Goal: Task Accomplishment & Management: Use online tool/utility

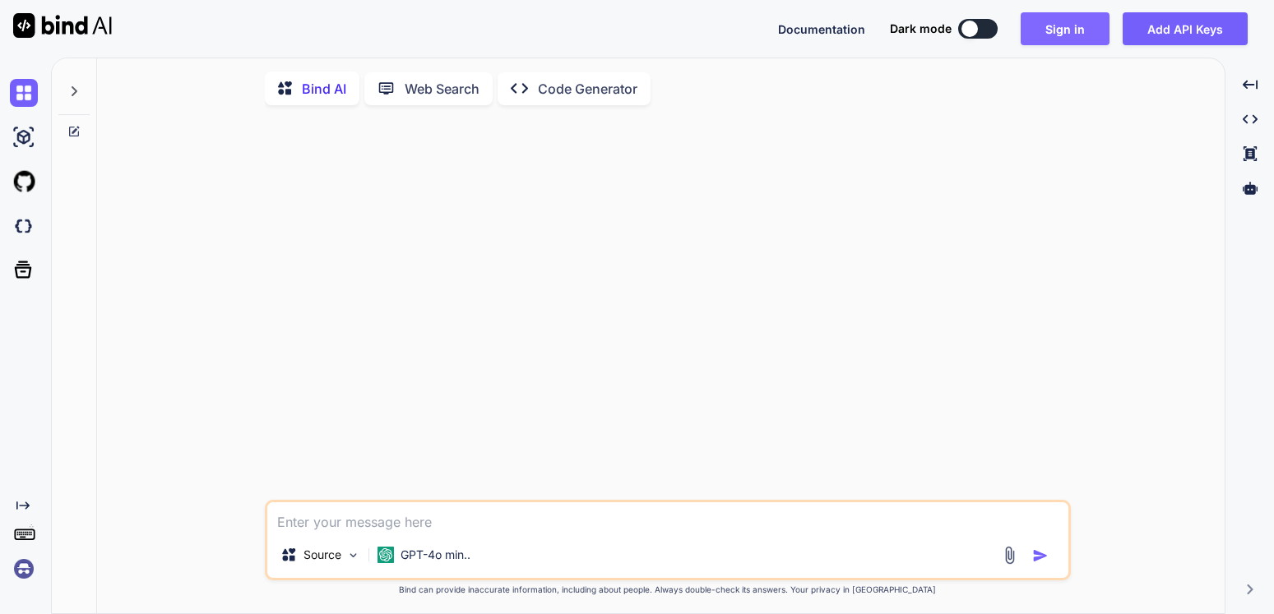
click at [1062, 26] on button "Sign in" at bounding box center [1064, 28] width 89 height 33
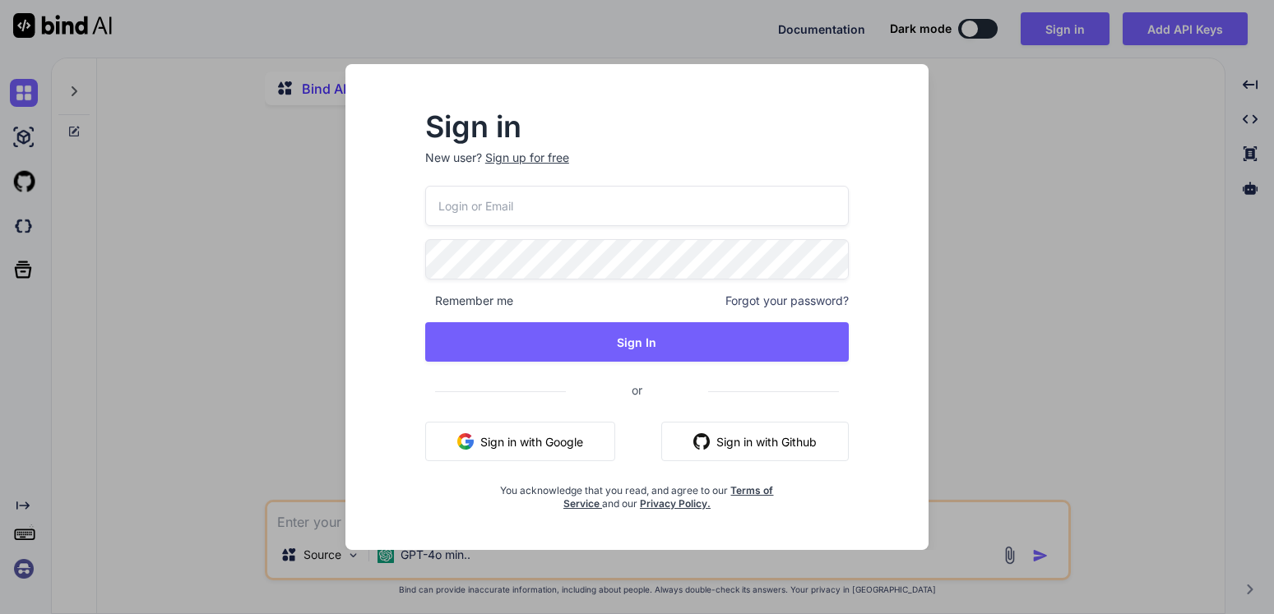
click at [530, 439] on button "Sign in with Google" at bounding box center [520, 441] width 190 height 39
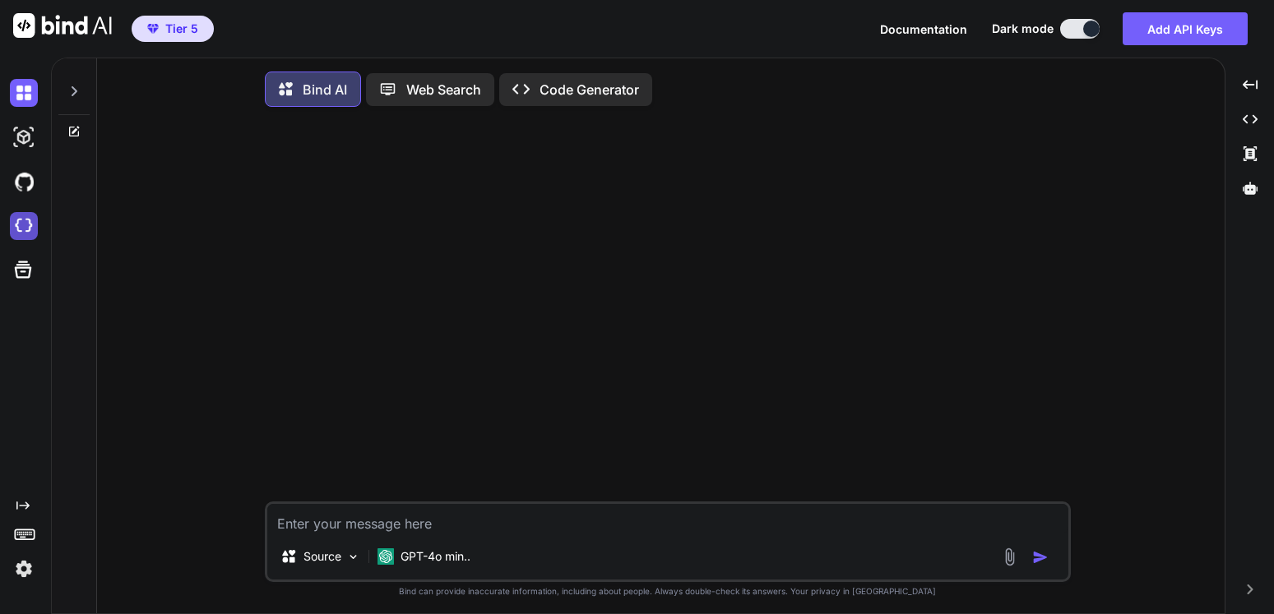
type textarea "x"
click at [26, 226] on img at bounding box center [24, 226] width 28 height 28
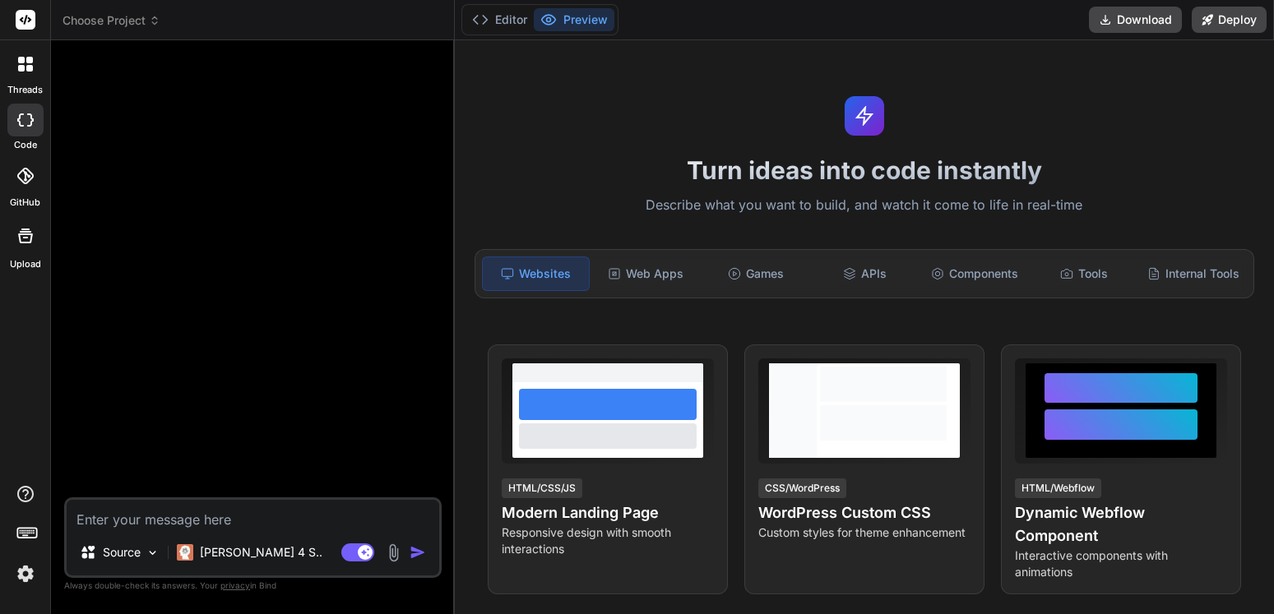
type textarea "x"
click at [141, 18] on span "Choose Project" at bounding box center [111, 20] width 98 height 16
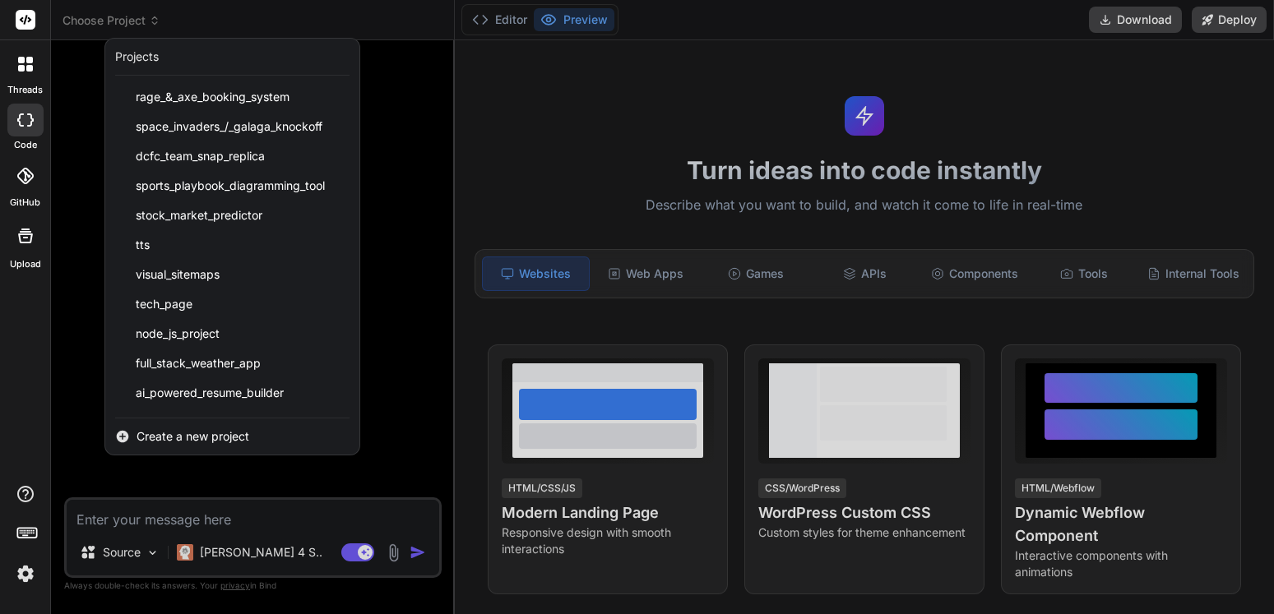
click at [205, 428] on div "Create a new project" at bounding box center [232, 437] width 254 height 36
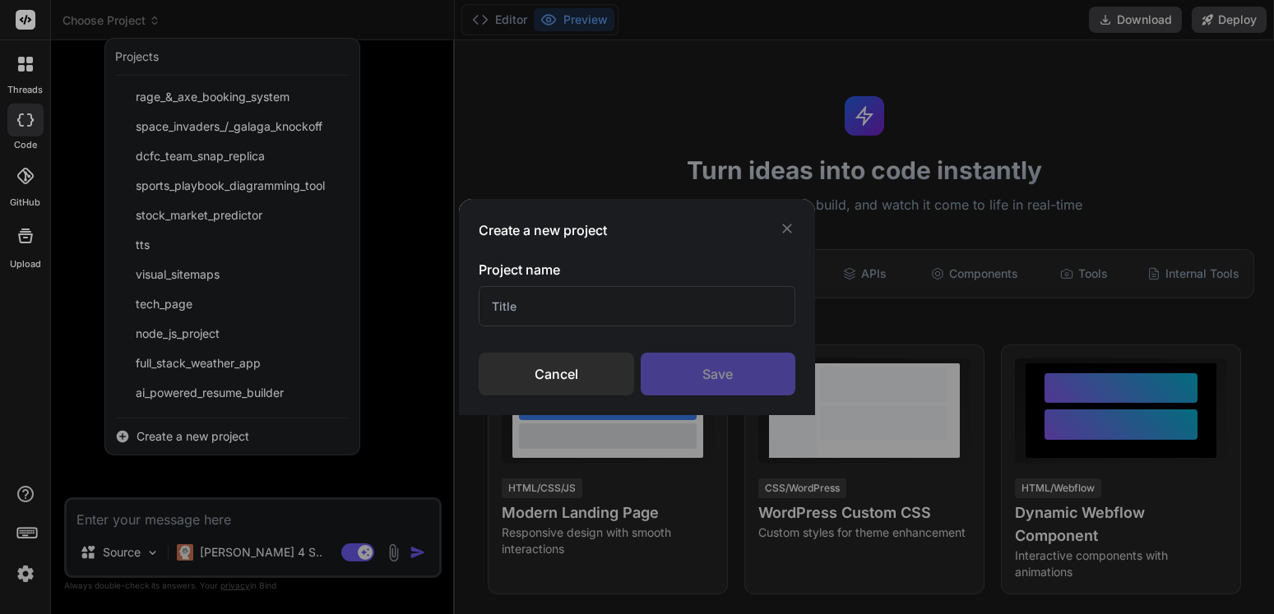
click at [205, 427] on div "Create a new project Project name Cancel Save" at bounding box center [637, 307] width 1274 height 614
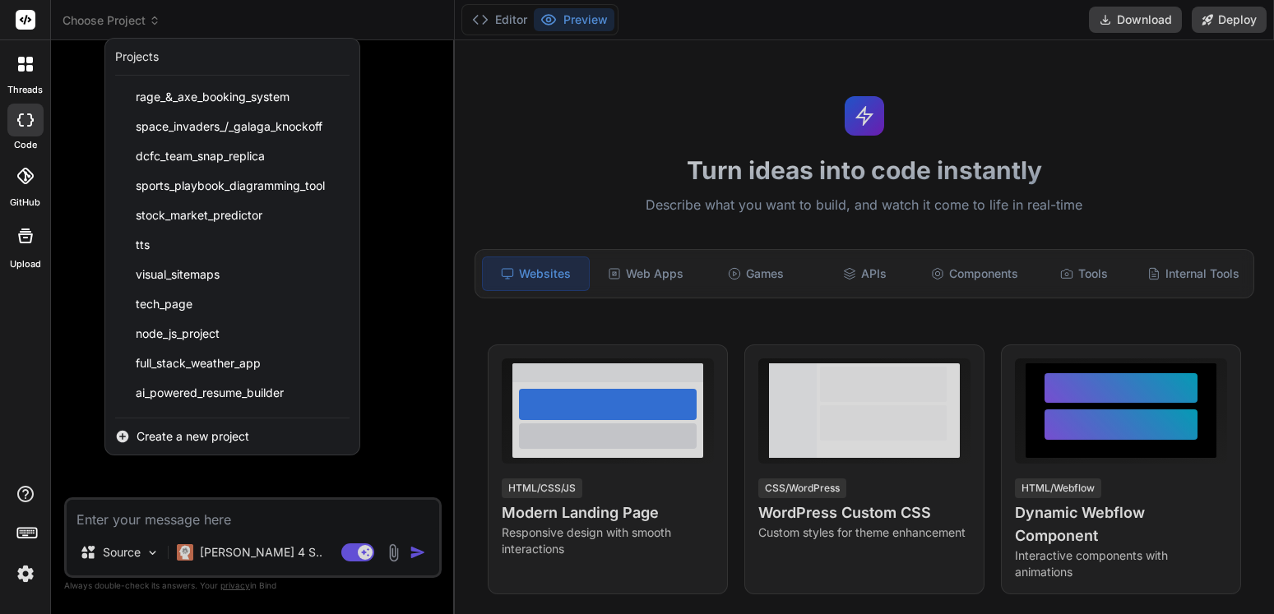
click at [205, 435] on span "Create a new project" at bounding box center [192, 436] width 113 height 16
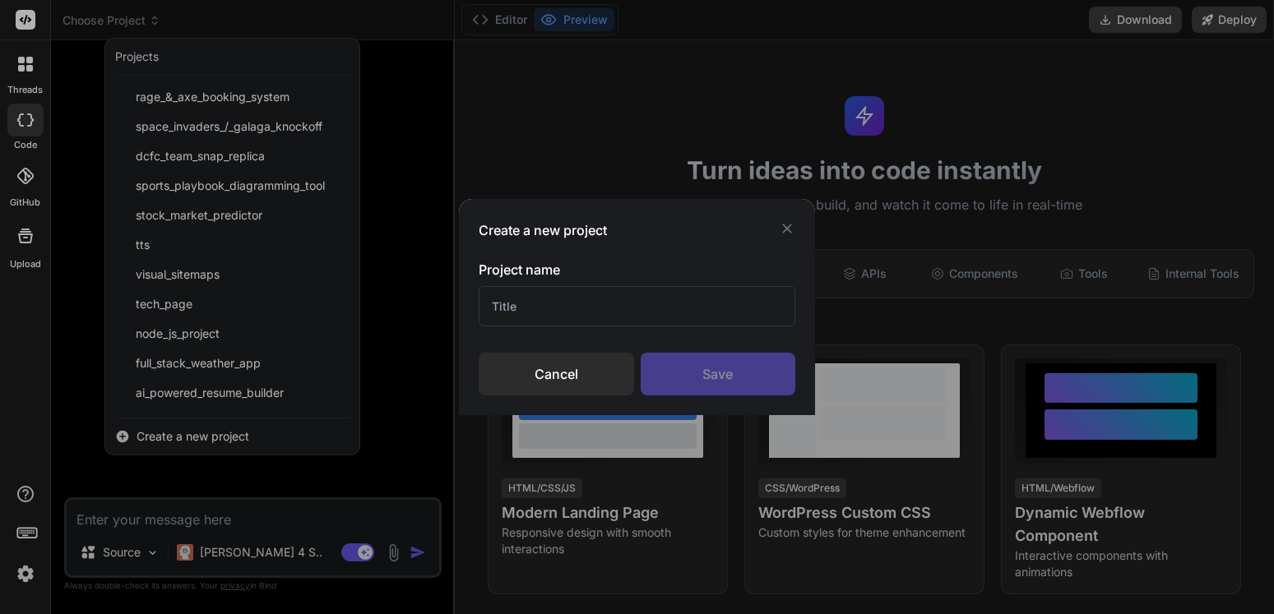
click at [544, 294] on input "text" at bounding box center [637, 306] width 317 height 40
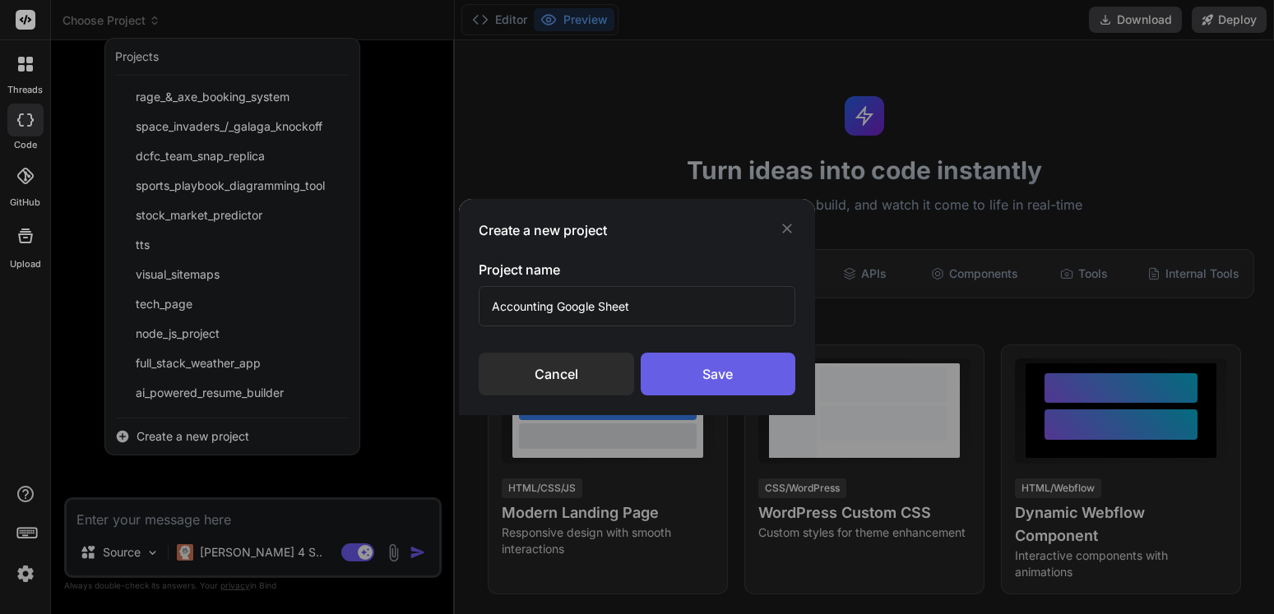
type input "Accounting Google Sheet"
click at [709, 371] on div "Save" at bounding box center [718, 374] width 155 height 43
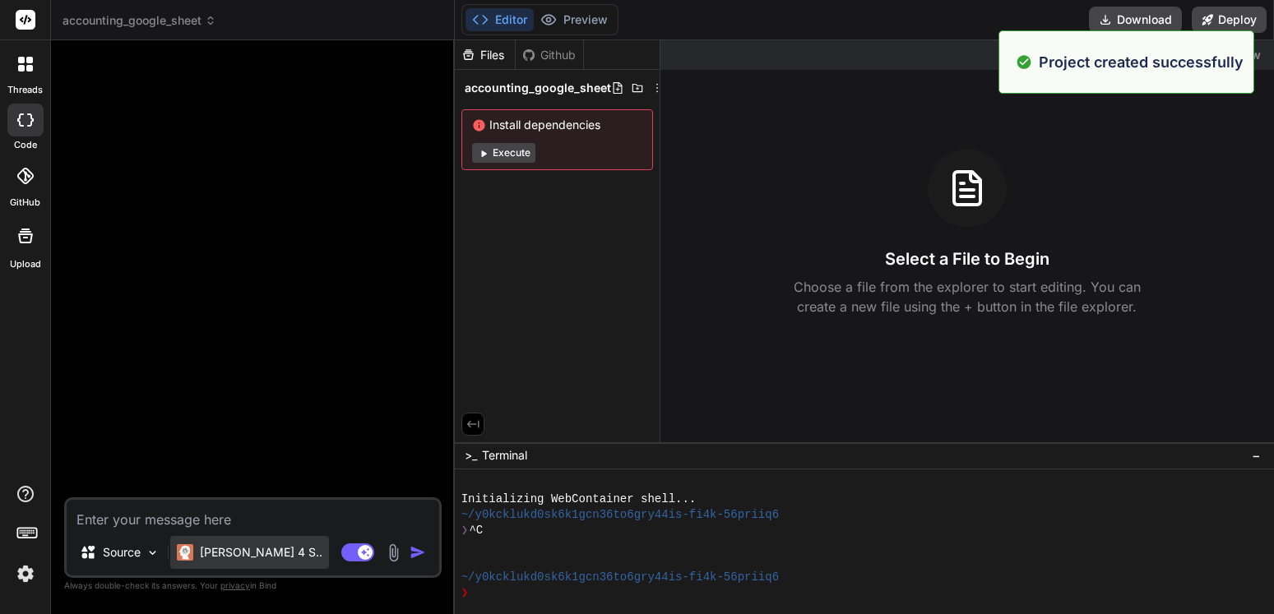
click at [247, 550] on p "[PERSON_NAME] 4 S.." at bounding box center [261, 552] width 123 height 16
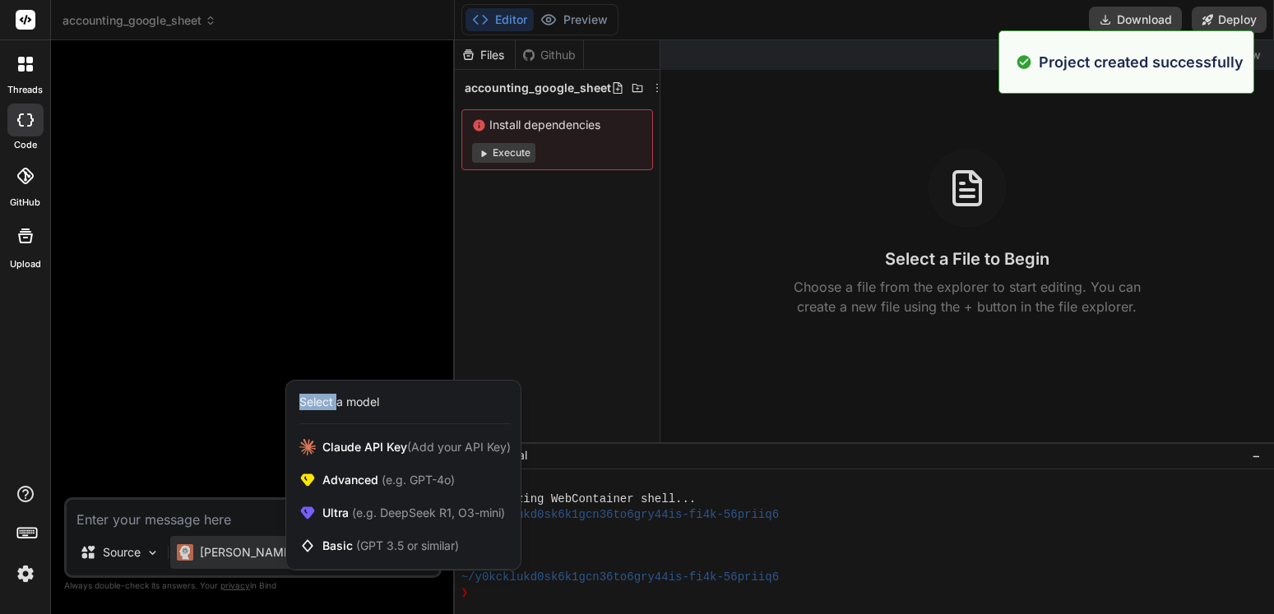
click at [247, 550] on div at bounding box center [637, 307] width 1274 height 614
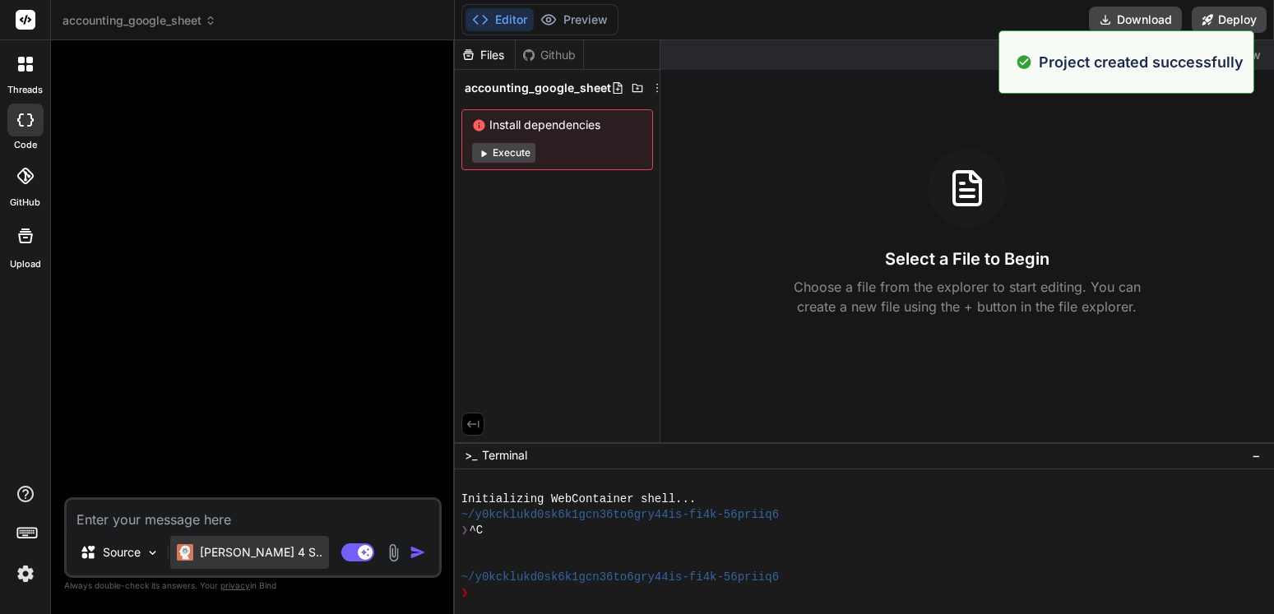
click at [253, 546] on p "[PERSON_NAME] 4 S.." at bounding box center [261, 552] width 123 height 16
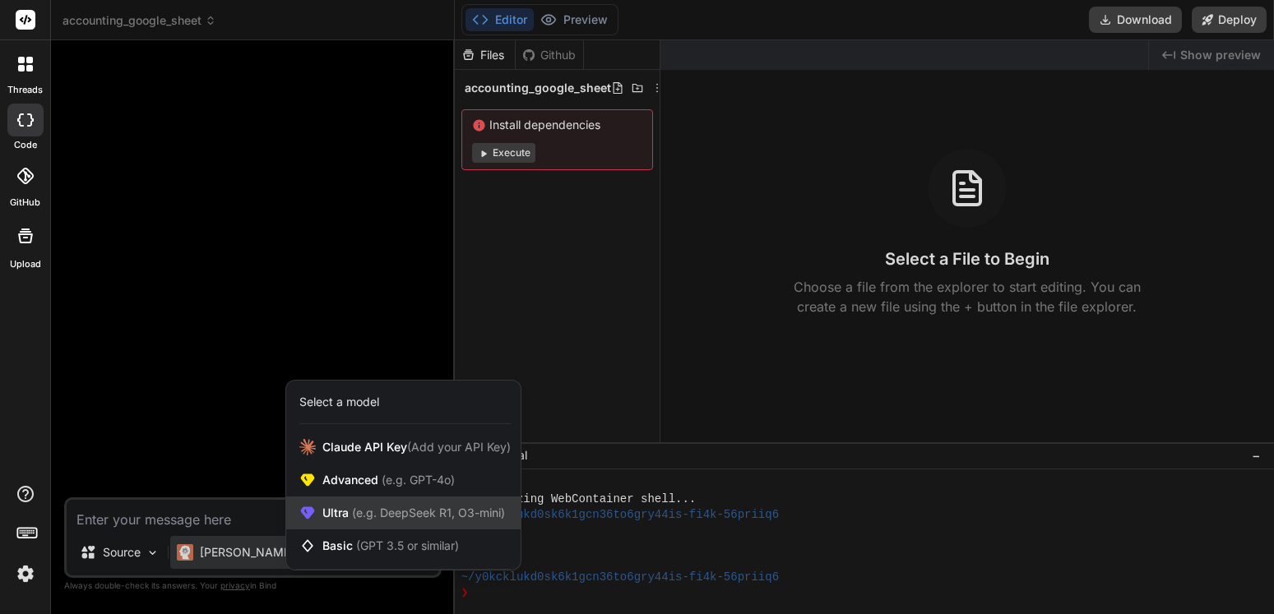
click at [382, 506] on span "Ultra (e.g. DeepSeek R1, O3-mini)" at bounding box center [413, 513] width 183 height 16
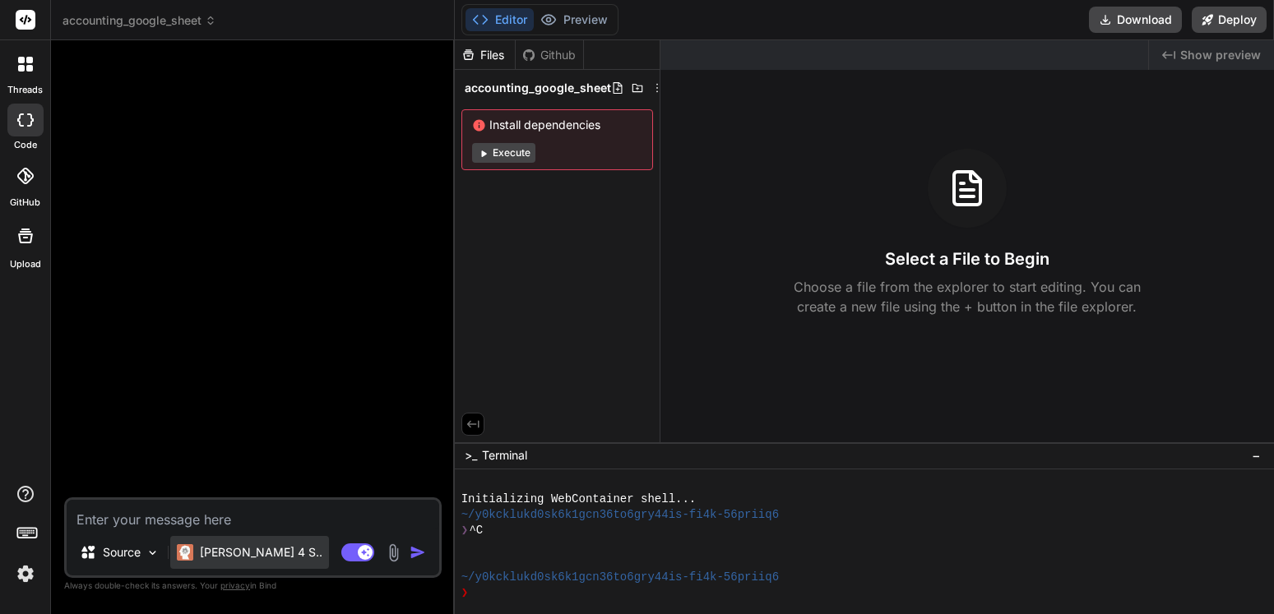
click at [243, 557] on p "[PERSON_NAME] 4 S.." at bounding box center [261, 552] width 123 height 16
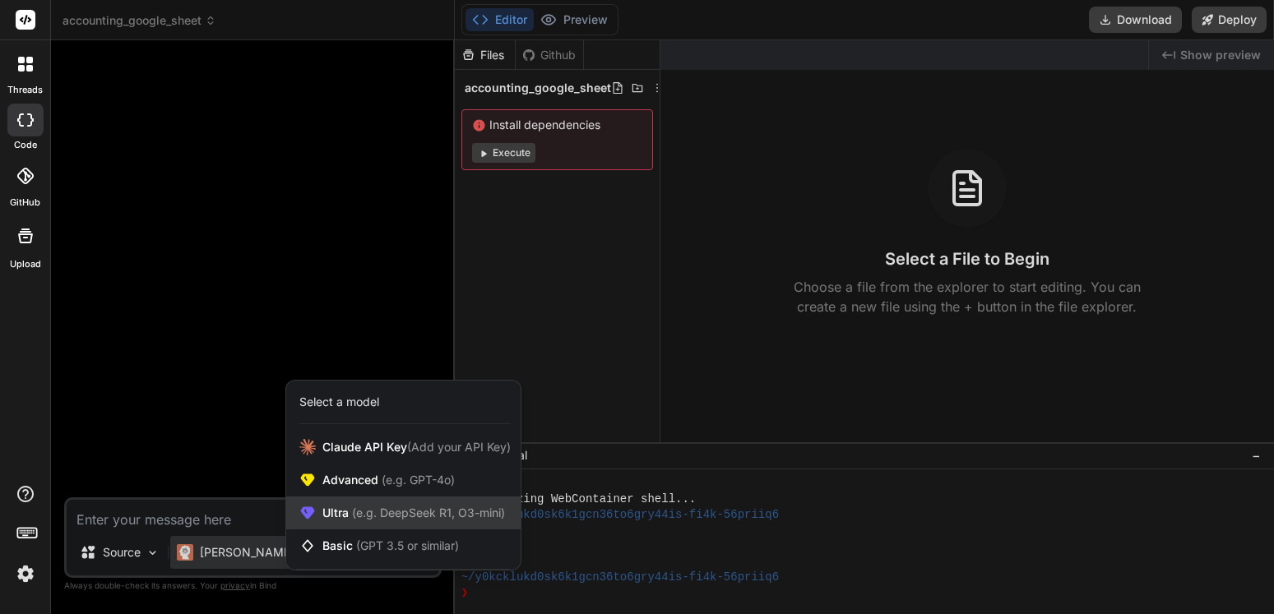
click at [355, 516] on span "(e.g. DeepSeek R1, O3-mini)" at bounding box center [427, 513] width 156 height 14
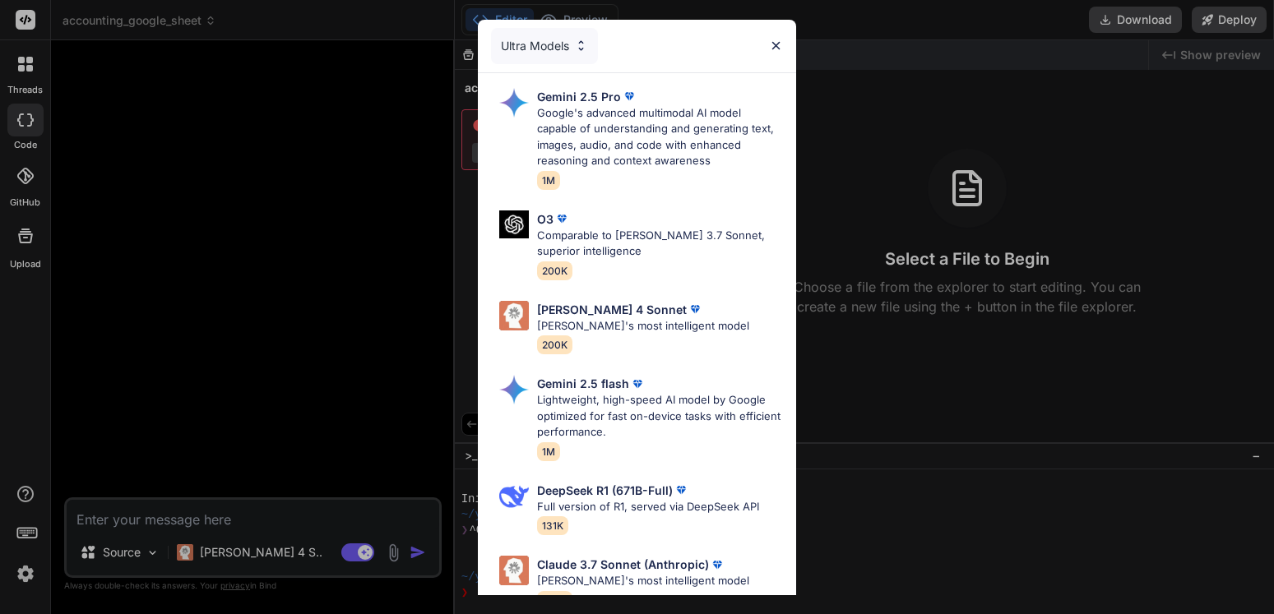
click at [252, 521] on div "Ultra Models Gemini 2.5 Pro Google's advanced multimodal AI model capable of un…" at bounding box center [637, 307] width 1274 height 614
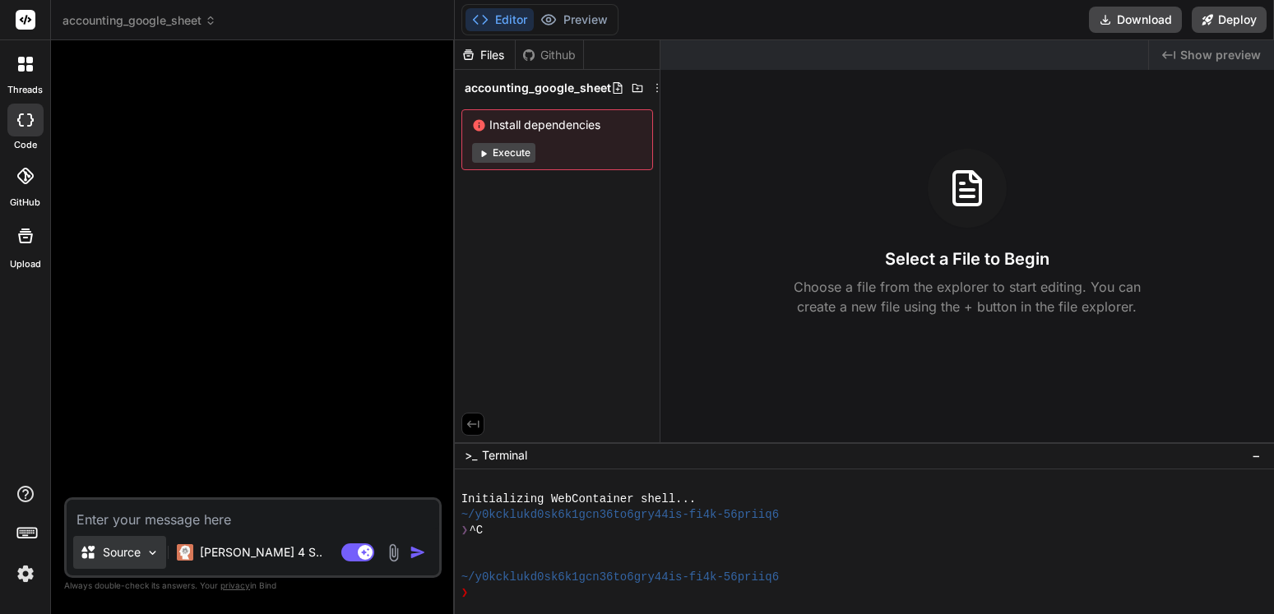
click at [147, 548] on img at bounding box center [153, 553] width 14 height 14
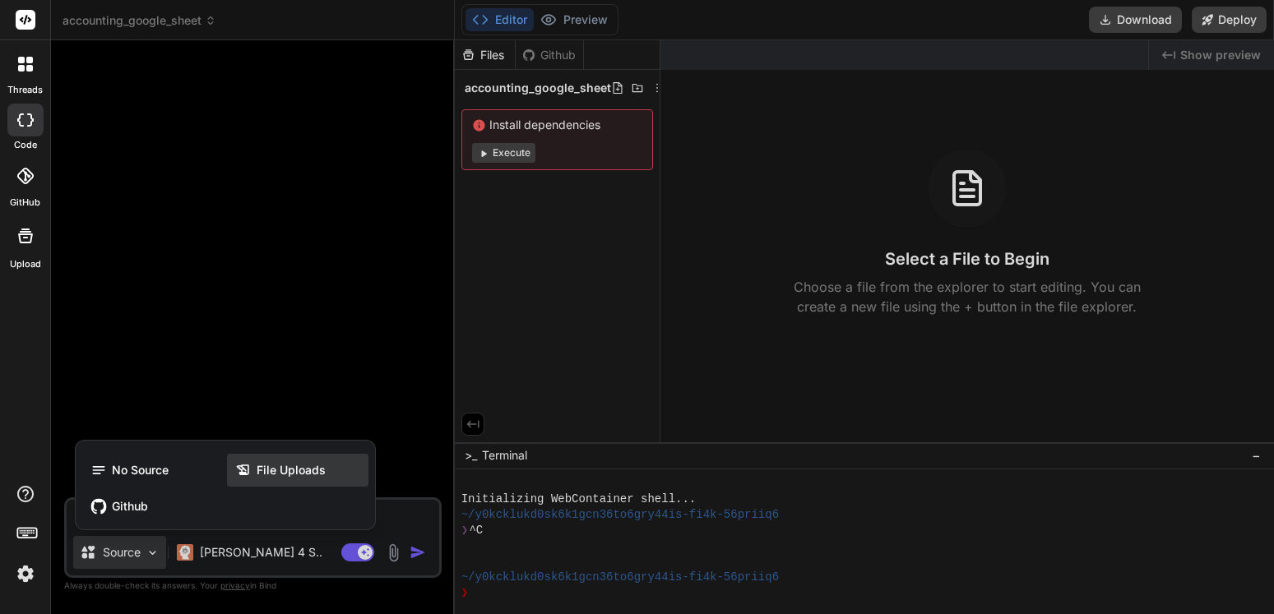
click at [291, 474] on span "File Uploads" at bounding box center [291, 470] width 69 height 16
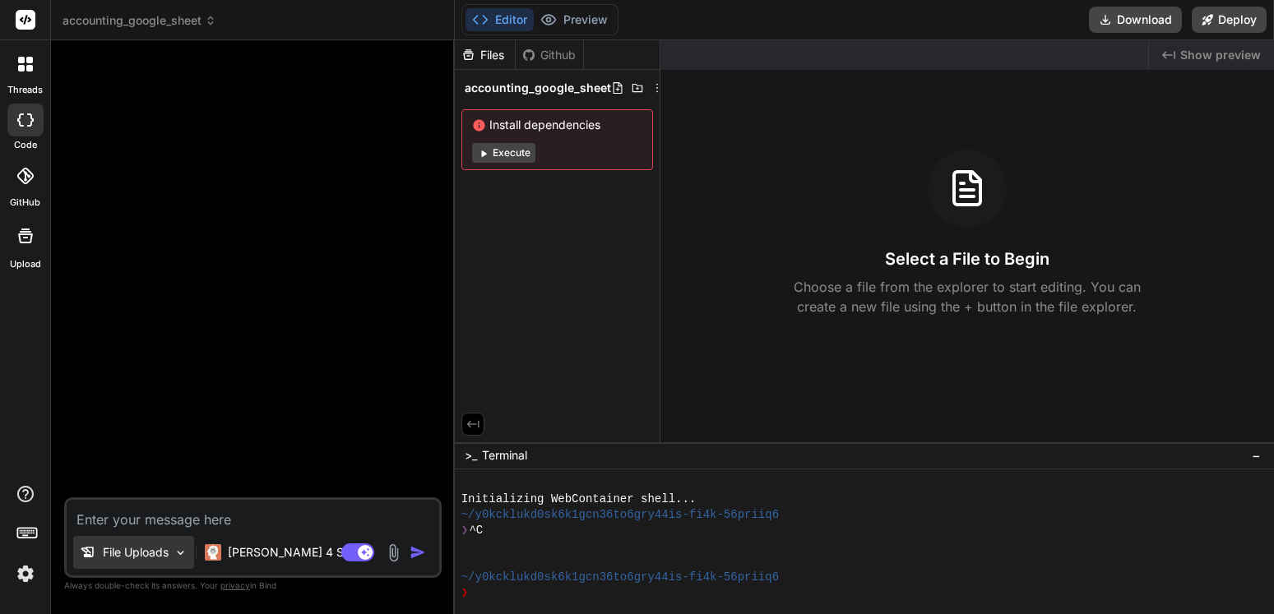
click at [178, 555] on img at bounding box center [180, 553] width 14 height 14
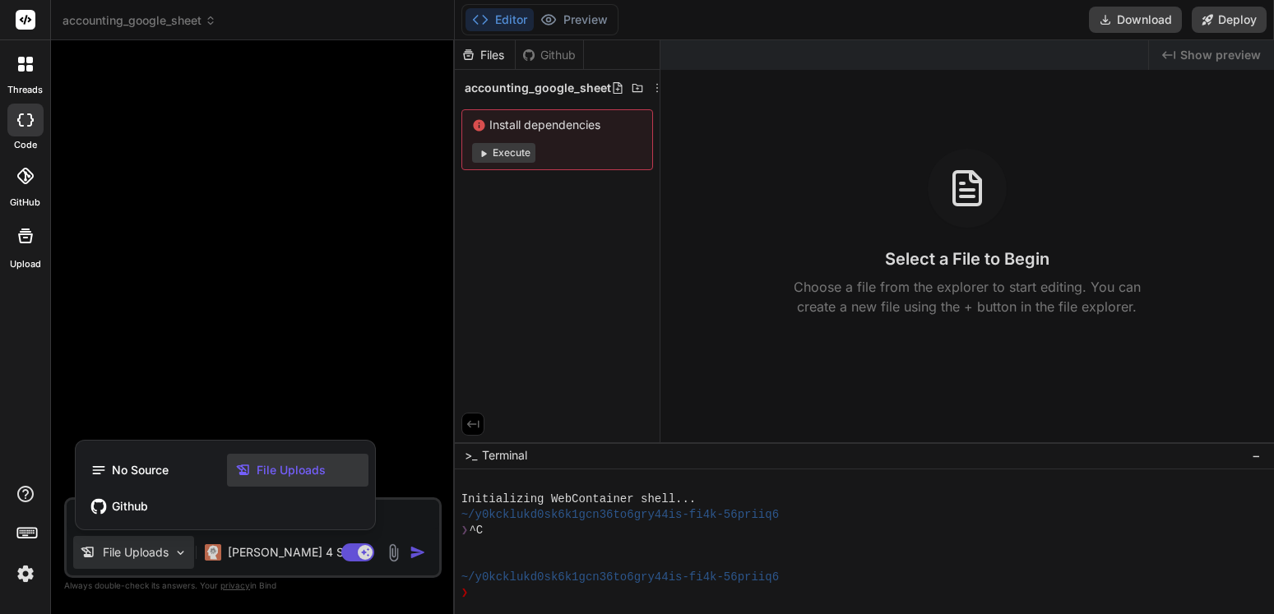
click at [395, 512] on div at bounding box center [637, 307] width 1274 height 614
type textarea "x"
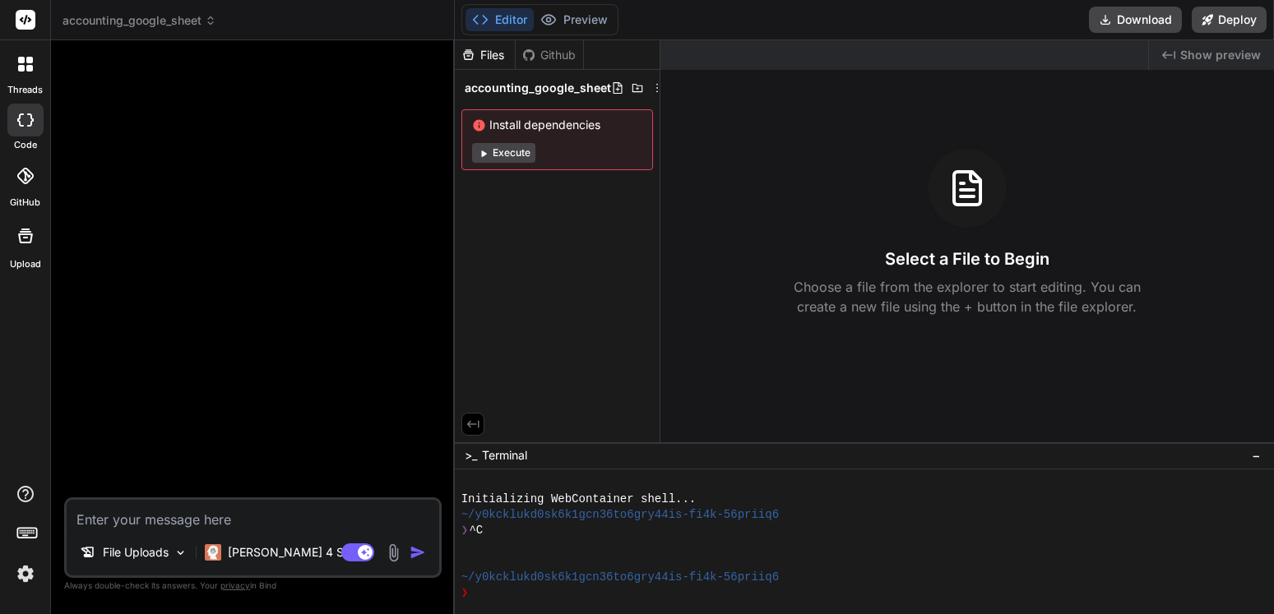
click at [216, 516] on textarea at bounding box center [253, 515] width 372 height 30
type textarea "a"
type textarea "x"
type textarea "a"
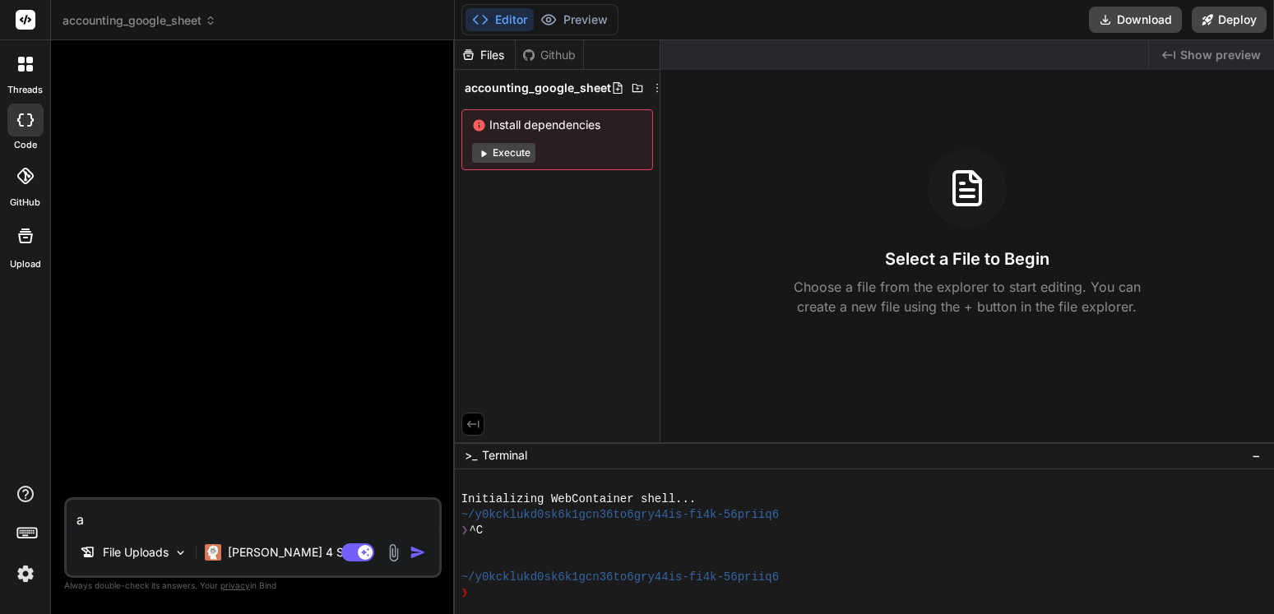
type textarea "x"
type textarea "a g"
type textarea "x"
type textarea "a go"
type textarea "x"
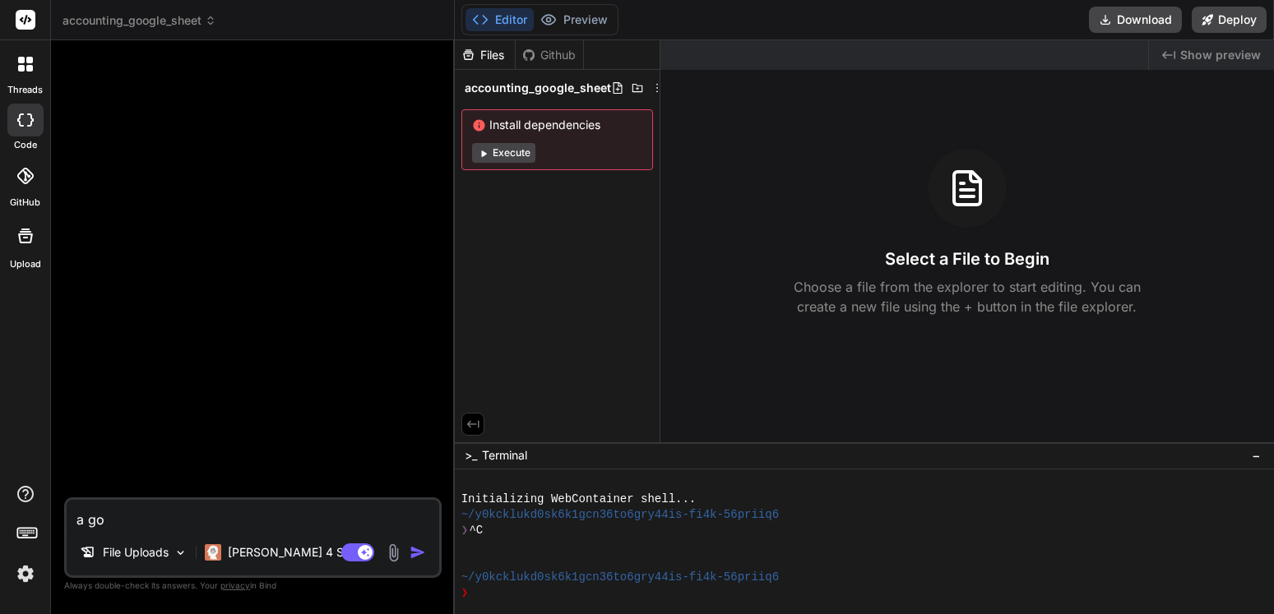
type textarea "a goo"
type textarea "x"
type textarea "a goog"
type textarea "x"
type textarea "a googl"
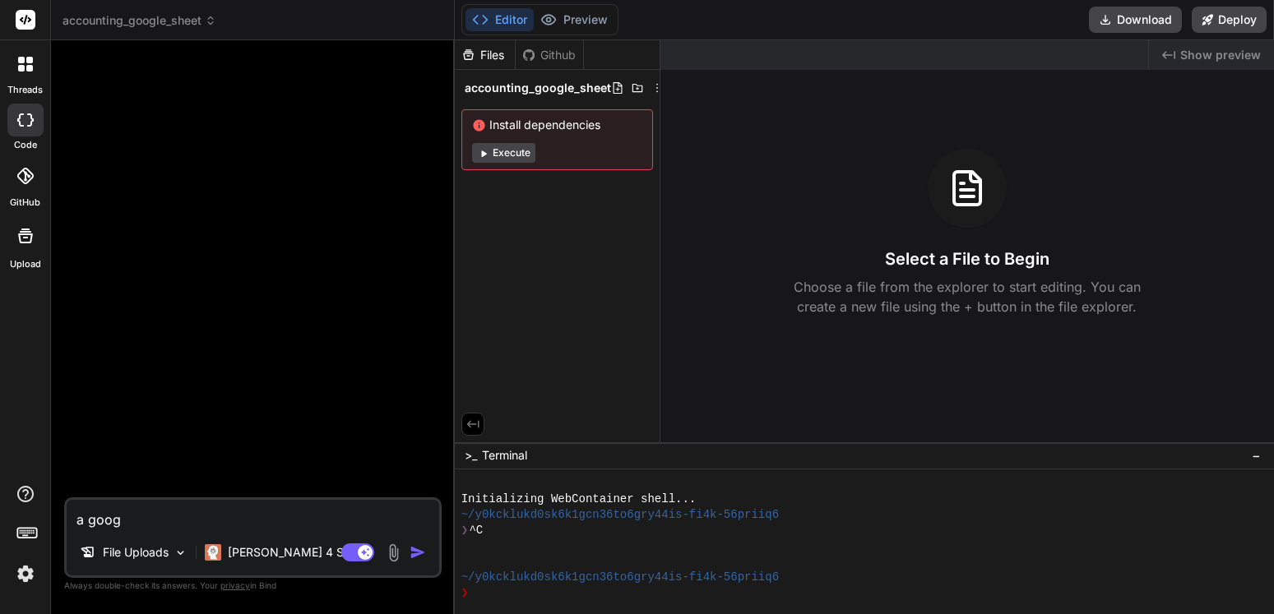
type textarea "x"
type textarea "a google"
type textarea "x"
type textarea "a google"
type textarea "x"
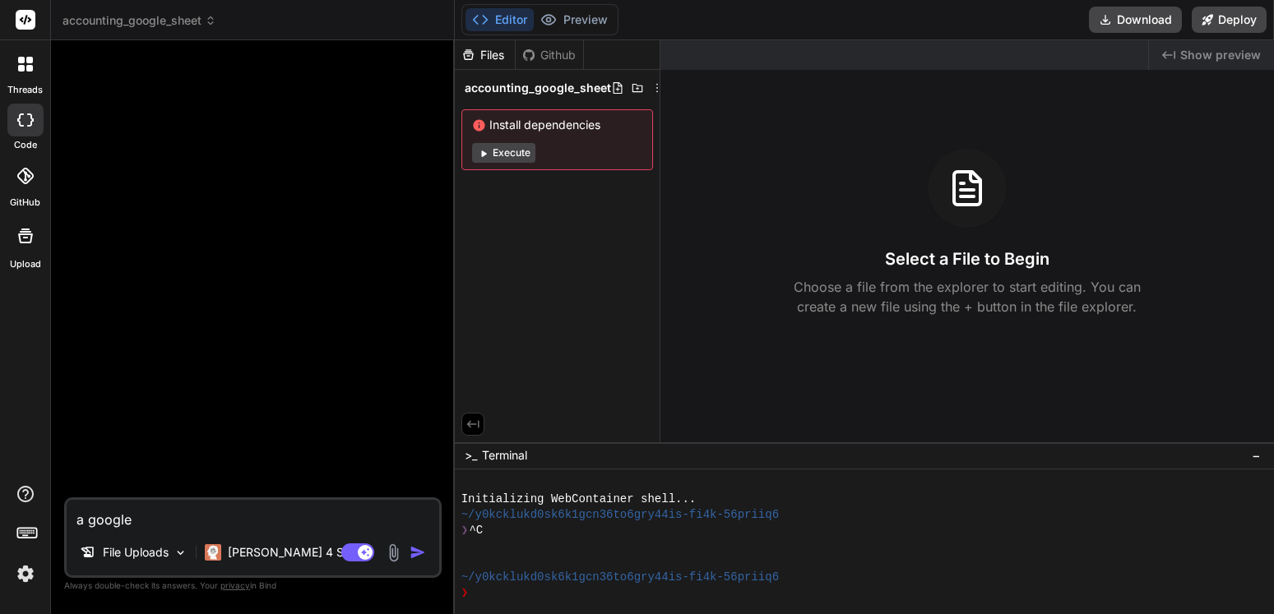
type textarea "a google s"
type textarea "x"
type textarea "a google sh"
type textarea "x"
type textarea "a google she"
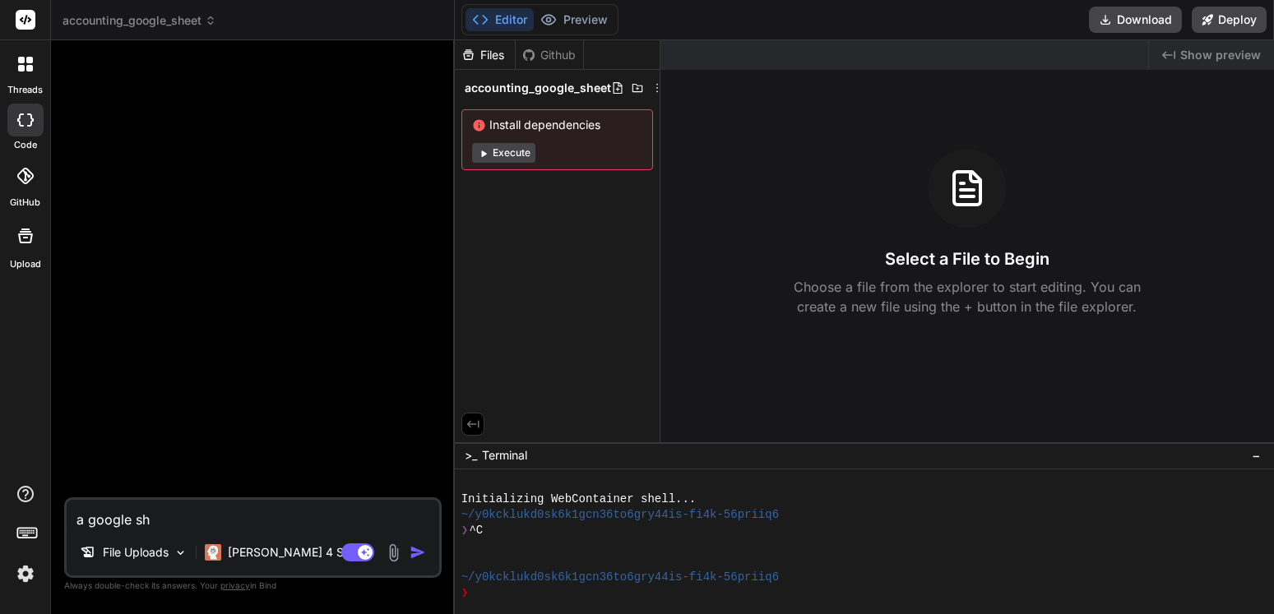
type textarea "x"
type textarea "a google shee"
type textarea "x"
type textarea "a google sheet"
type textarea "x"
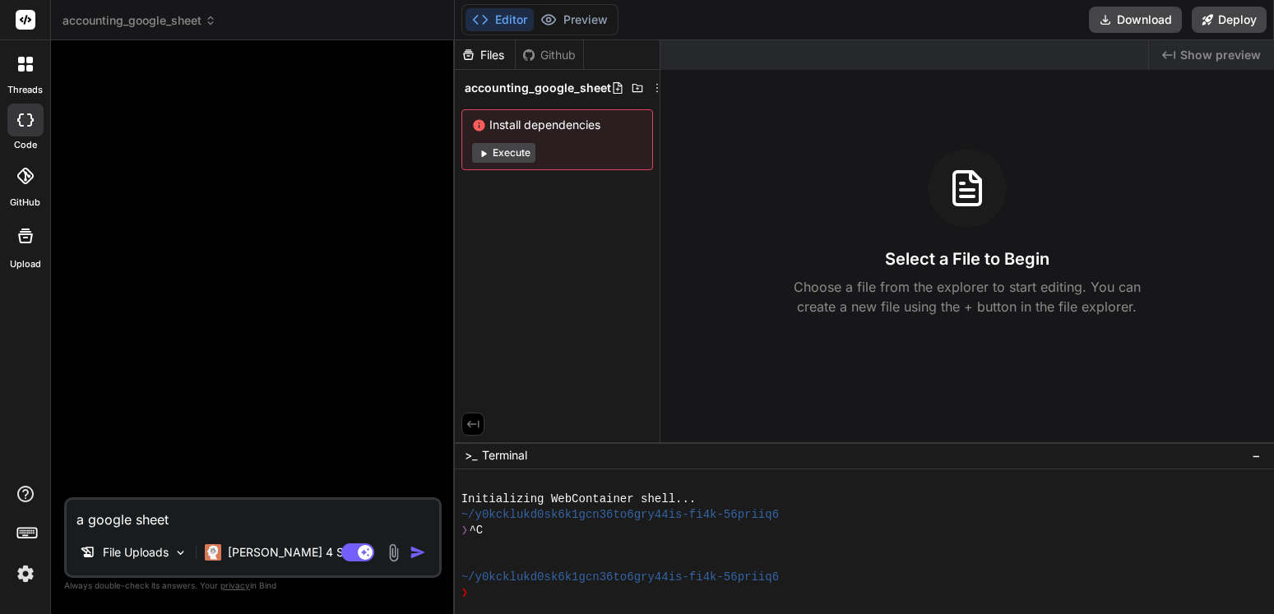
type textarea "a google sheets"
type textarea "x"
type textarea "a google sheets"
type textarea "x"
type textarea "a google sheets a"
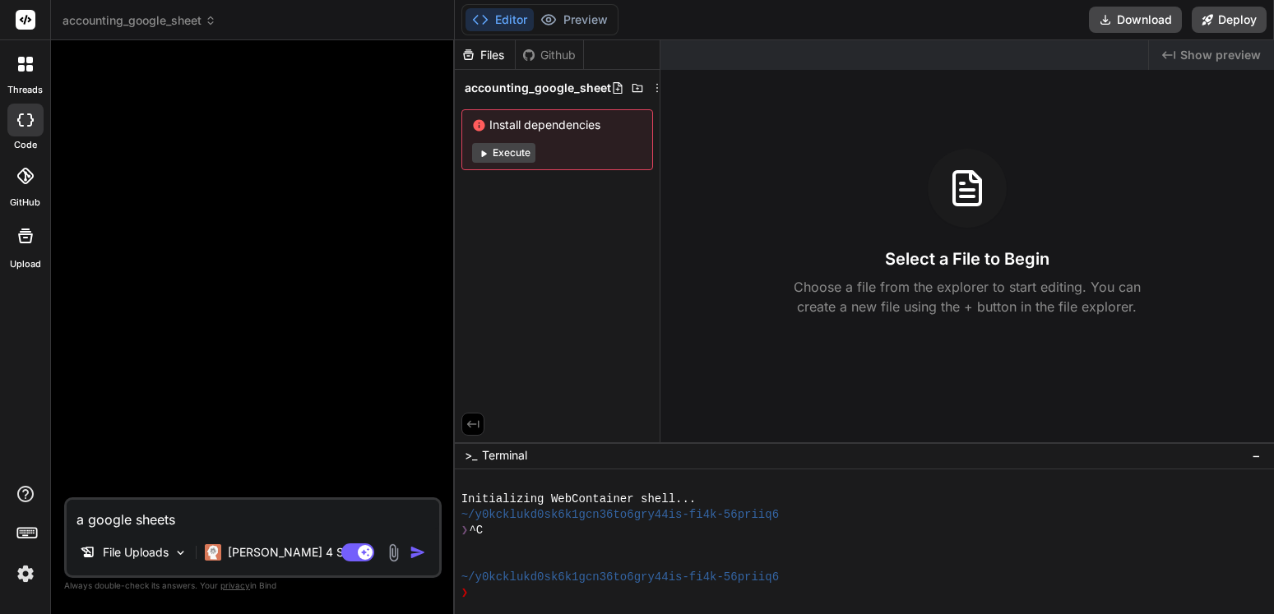
type textarea "x"
type textarea "a google sheets ap"
type textarea "x"
type textarea "a google sheets app"
type textarea "x"
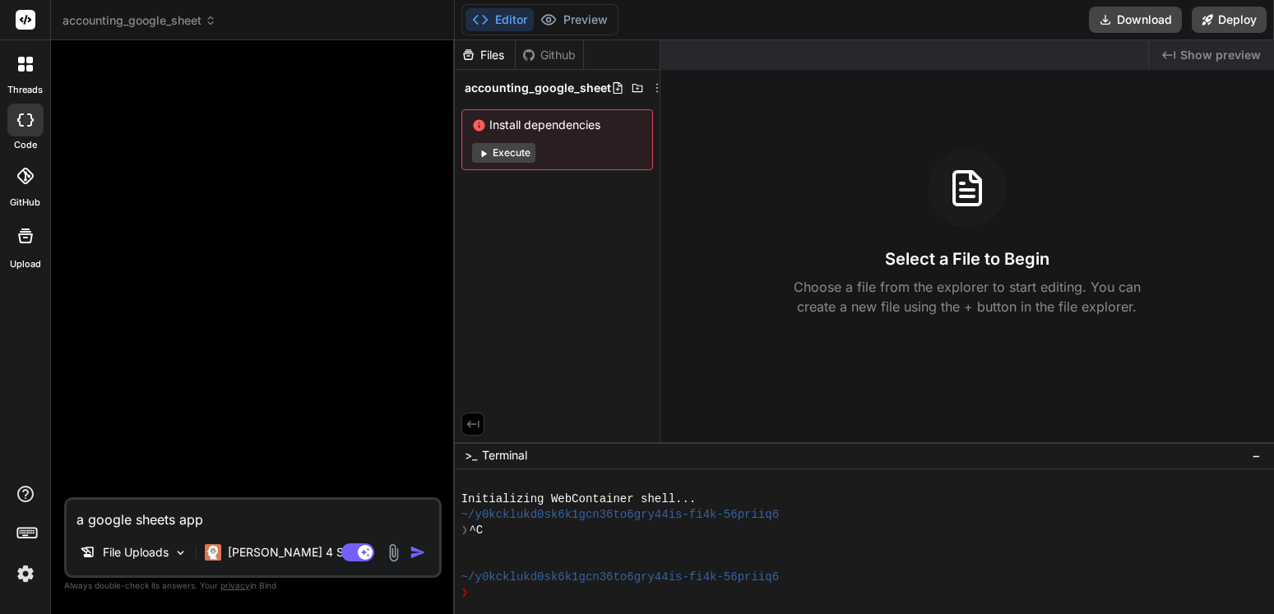
type textarea "a google sheets app"
type textarea "x"
type textarea "a google sheets app b"
type textarea "x"
type textarea "a google sheets app bu"
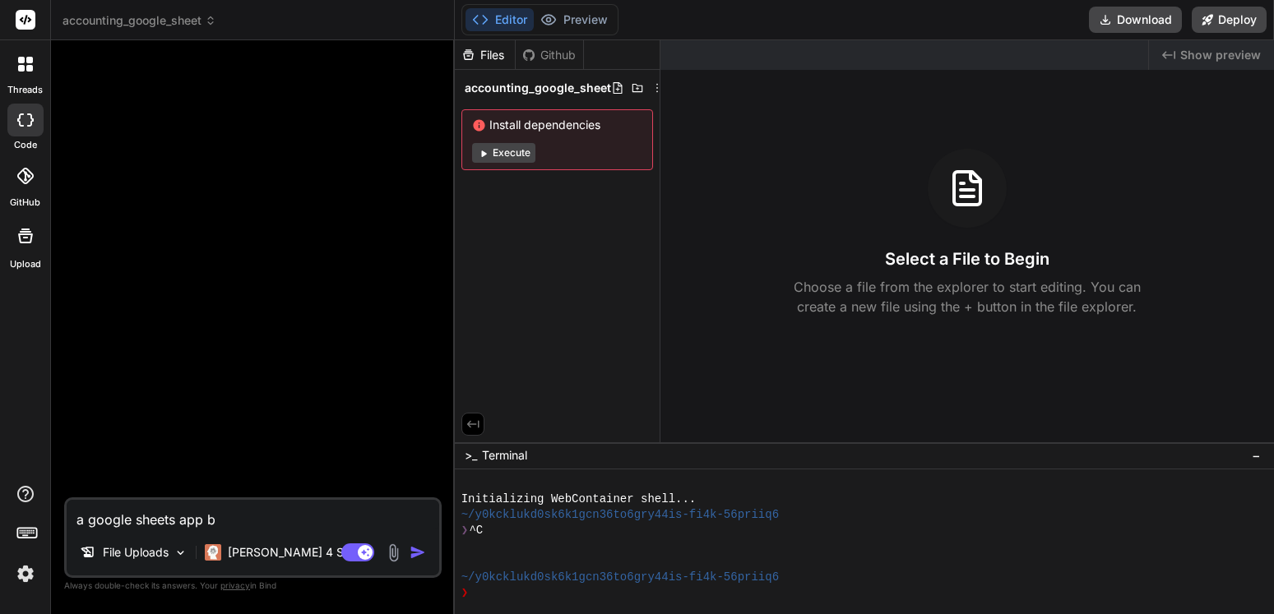
type textarea "x"
type textarea "a google sheets app [PERSON_NAME]"
type textarea "x"
type textarea "a google sheets app buil"
type textarea "x"
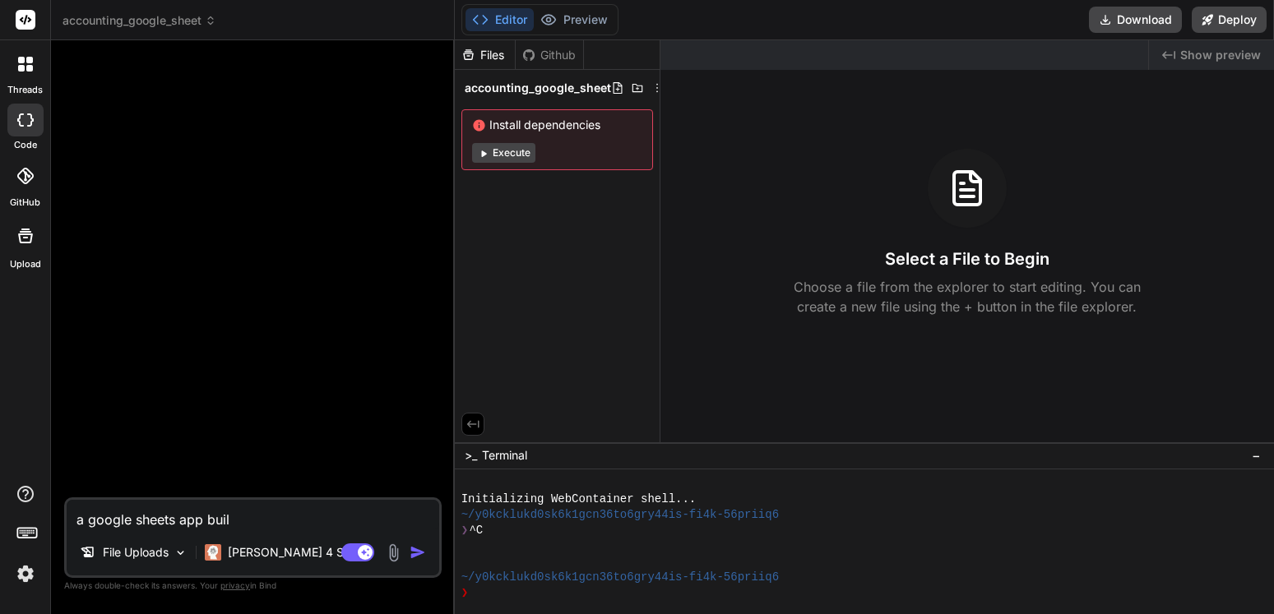
type textarea "a google sheets app built"
type textarea "x"
type textarea "a google sheets app built"
type textarea "x"
type textarea "a google sheets app built j"
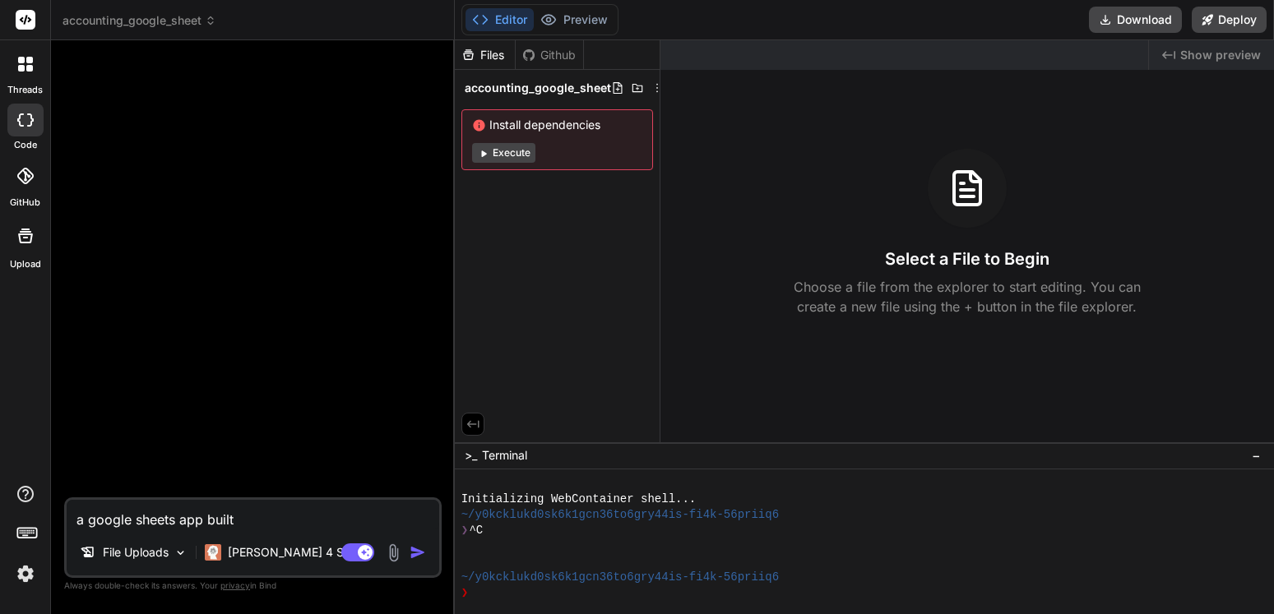
type textarea "x"
type textarea "a google sheets app built ju"
type textarea "x"
type textarea "a google sheets app built jus"
type textarea "x"
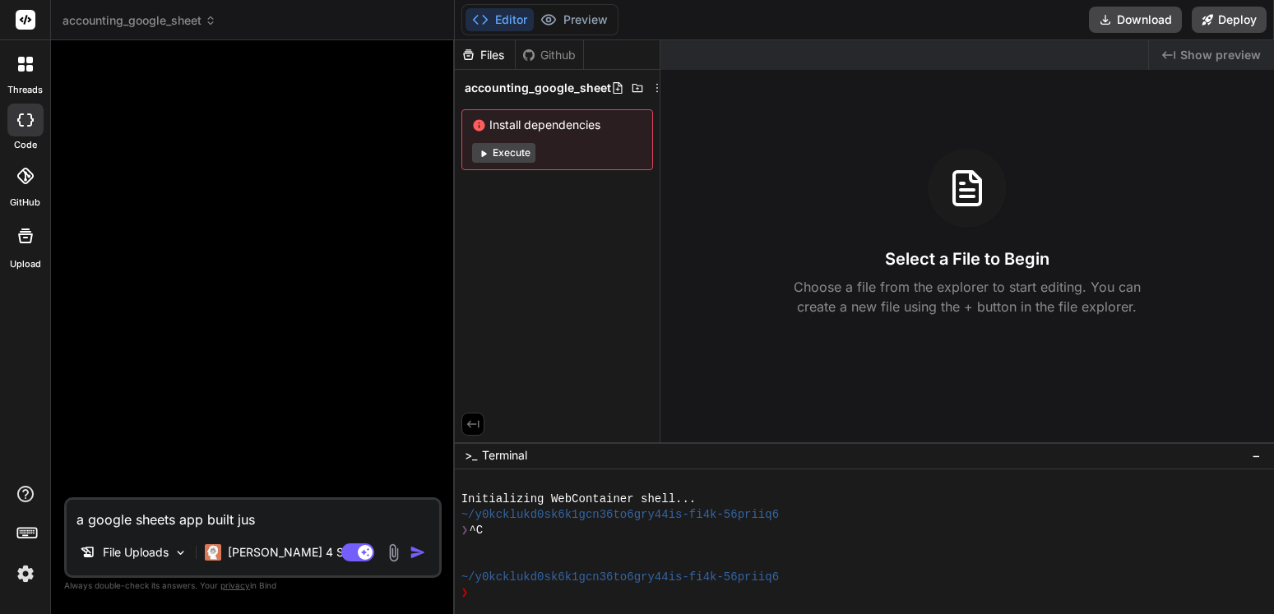
type textarea "a google sheets app built just"
type textarea "x"
type textarea "a google sheets app built just"
type textarea "x"
type textarea "a google sheets app built just l"
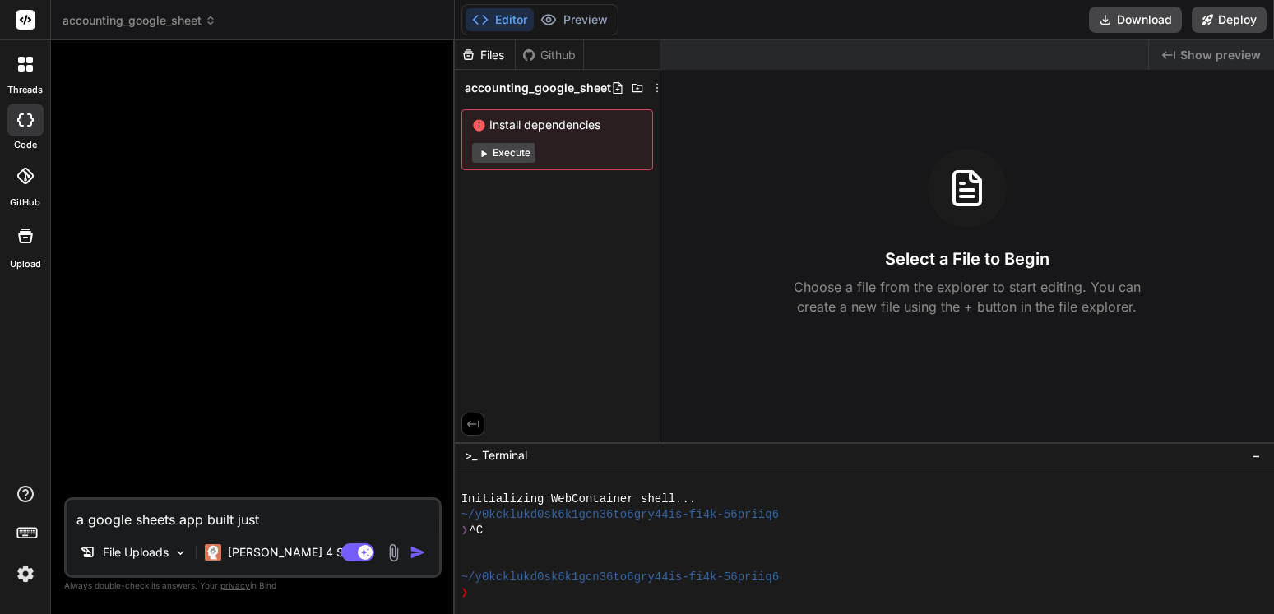
type textarea "x"
type textarea "a google sheets app built just li"
type textarea "x"
type textarea "a google sheets app built just lie"
type textarea "x"
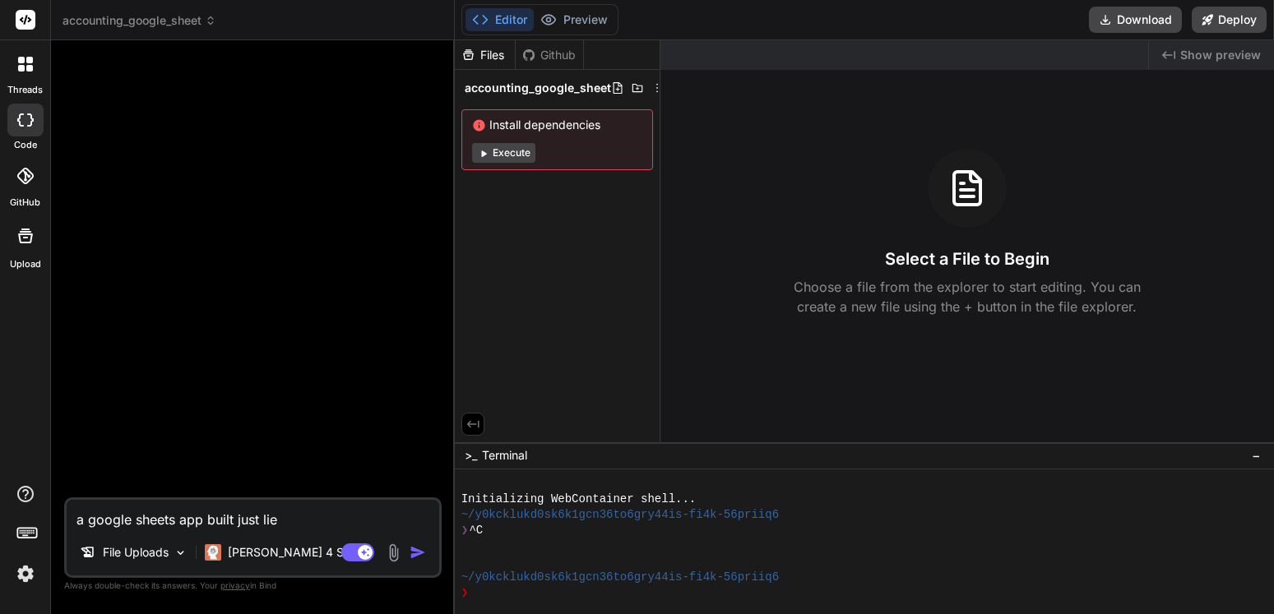
type textarea "a google sheets app built just liek"
type textarea "x"
type textarea "a google sheets app built just liek"
type textarea "x"
type textarea "a google sheets app built just liek th"
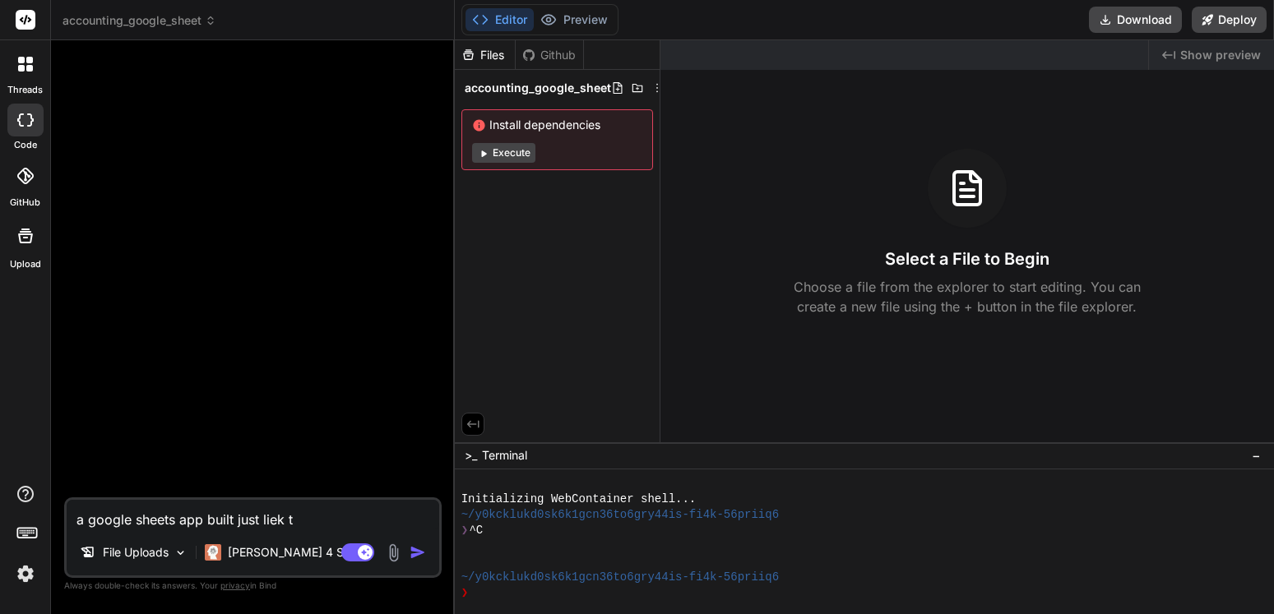
type textarea "x"
type textarea "a google sheets app built just liek the"
type textarea "x"
type textarea "a google sheets app built just liek th"
type textarea "x"
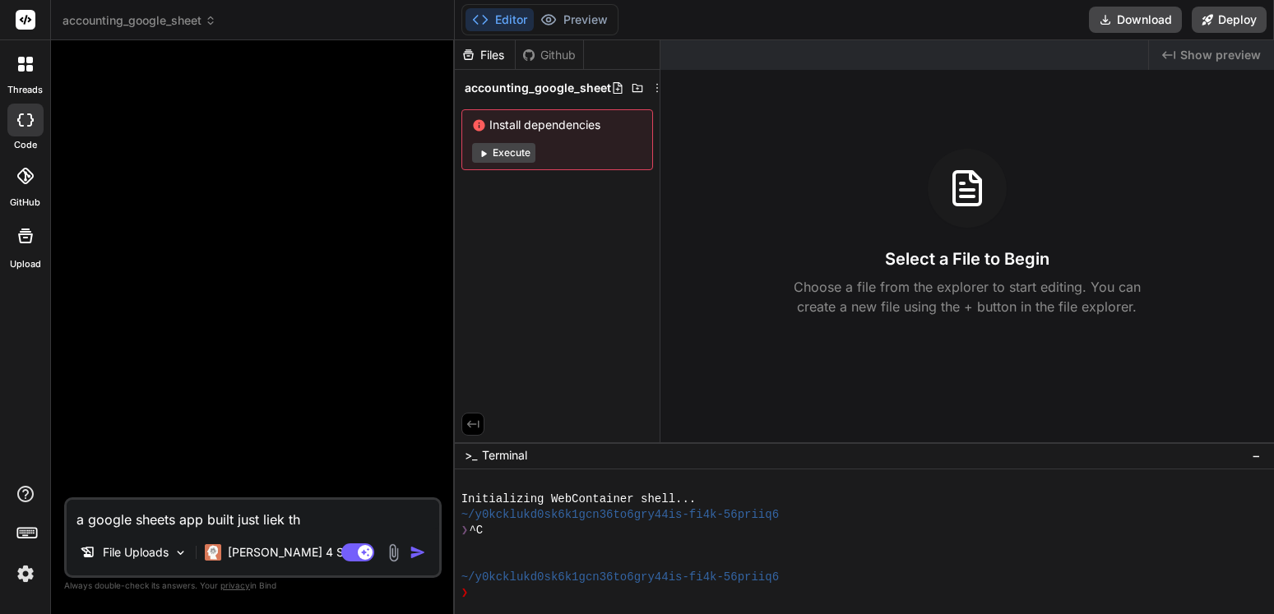
type textarea "a google sheets app built just liek t"
type textarea "x"
type textarea "a google sheets app built just liek"
type textarea "x"
type textarea "a google sheets app built just liek"
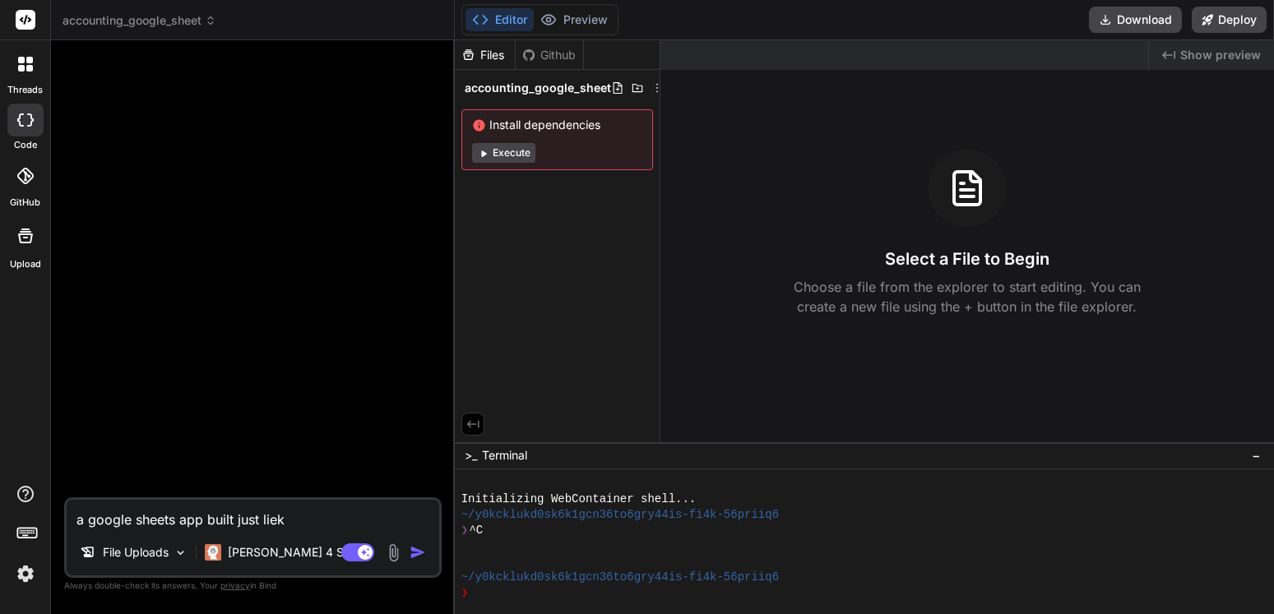
type textarea "x"
type textarea "a google sheets app built just lie"
type textarea "x"
type textarea "a google sheets app built just li"
type textarea "x"
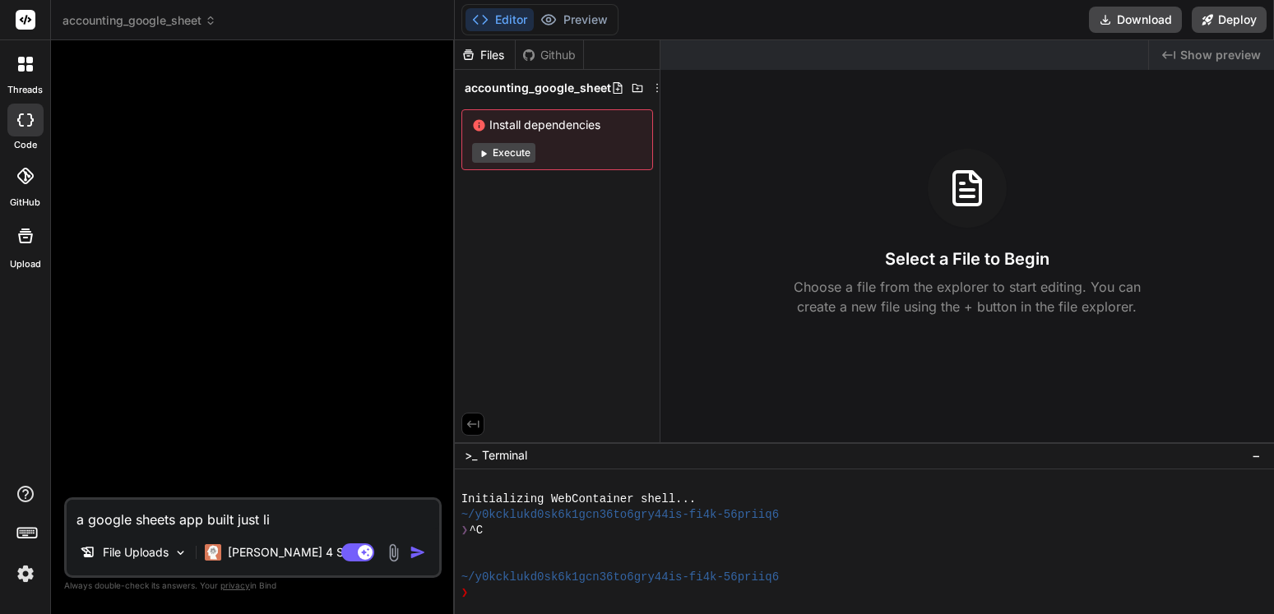
type textarea "a google sheets app built just lik"
type textarea "x"
type textarea "a google sheets app built just like"
type textarea "x"
type textarea "a google sheets app built just like"
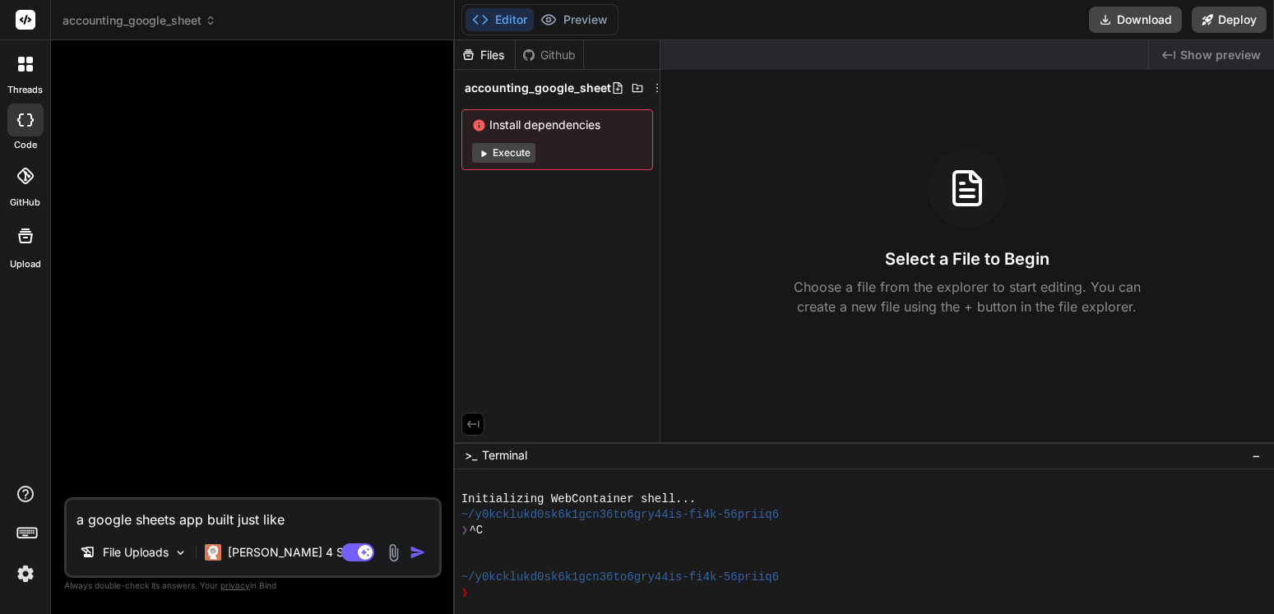
type textarea "x"
type textarea "a google sheets app built just like t"
type textarea "x"
type textarea "a google sheets app built just like th"
type textarea "x"
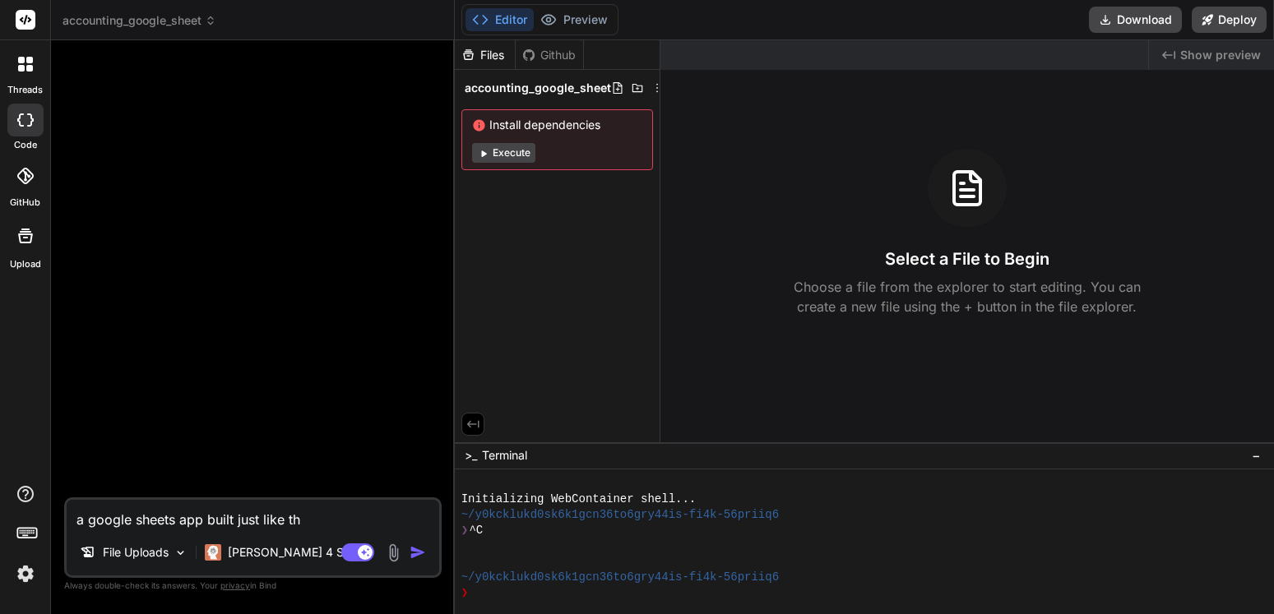
type textarea "a google sheets app built just like the"
type textarea "x"
type textarea "a google sheets app built just like the"
type textarea "x"
type textarea "a google sheets app built just like the u"
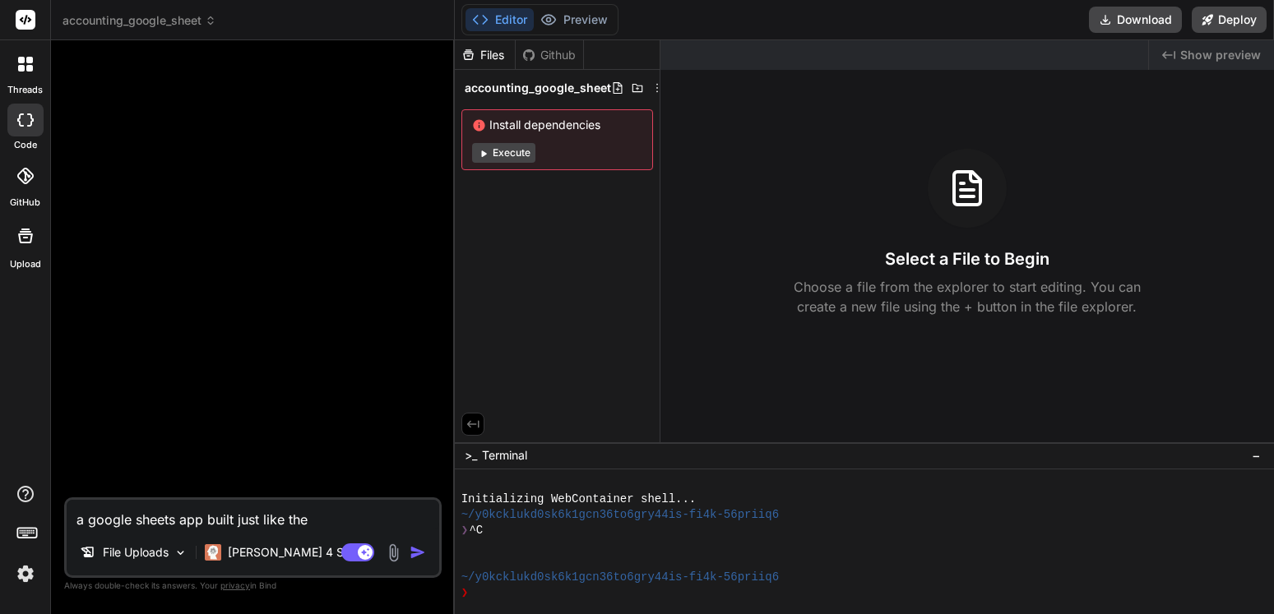
type textarea "x"
type textarea "a google sheets app built just like the up"
type textarea "x"
type textarea "a google sheets app built just like the upl"
type textarea "x"
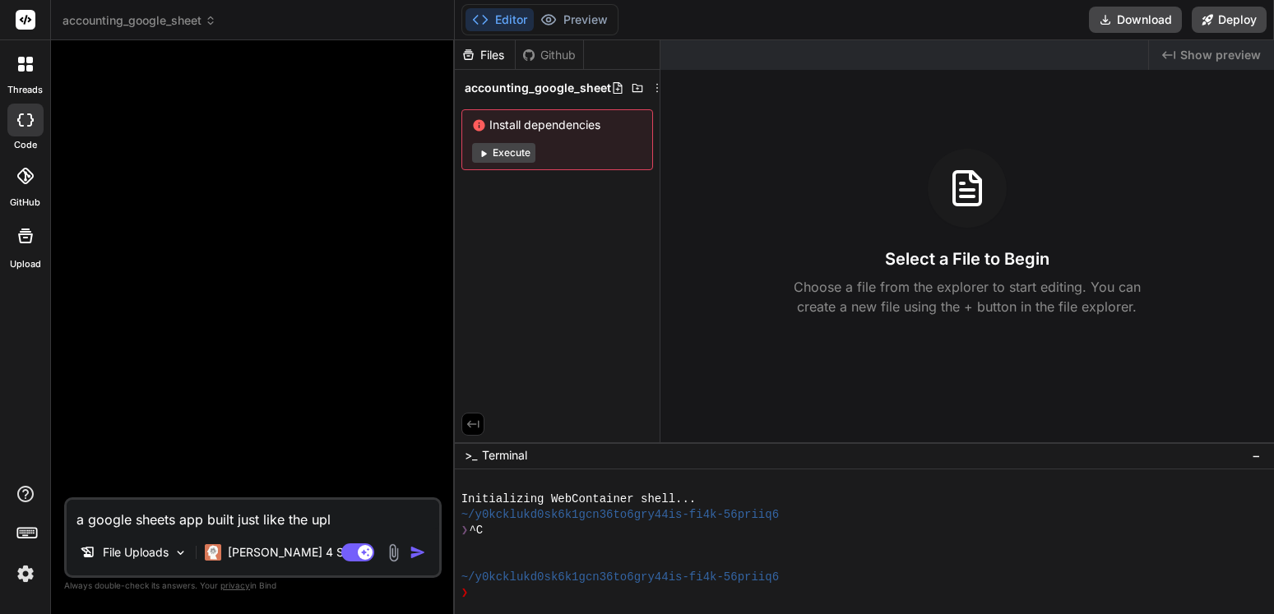
type textarea "a google sheets app built just like the uplo"
type textarea "x"
type textarea "a google sheets app built just like the uploa"
type textarea "x"
type textarea "a google sheets app built just like the upload"
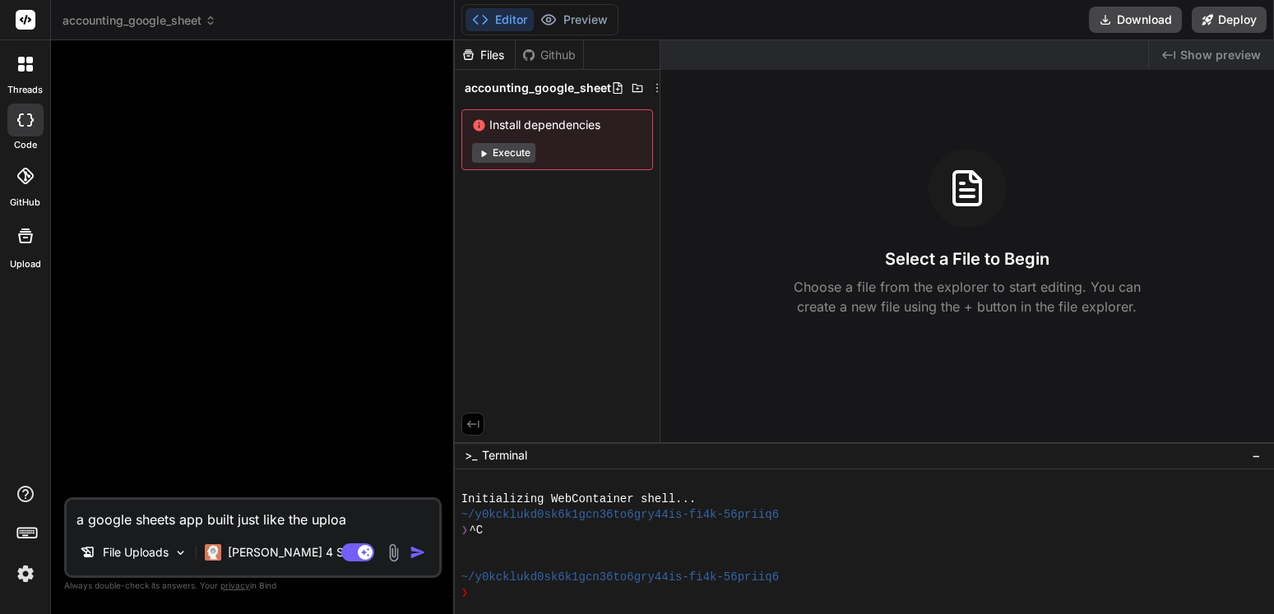
type textarea "x"
type textarea "a google sheets app built just like the uploade"
type textarea "x"
type textarea "a google sheets app built just like the uploaded"
type textarea "x"
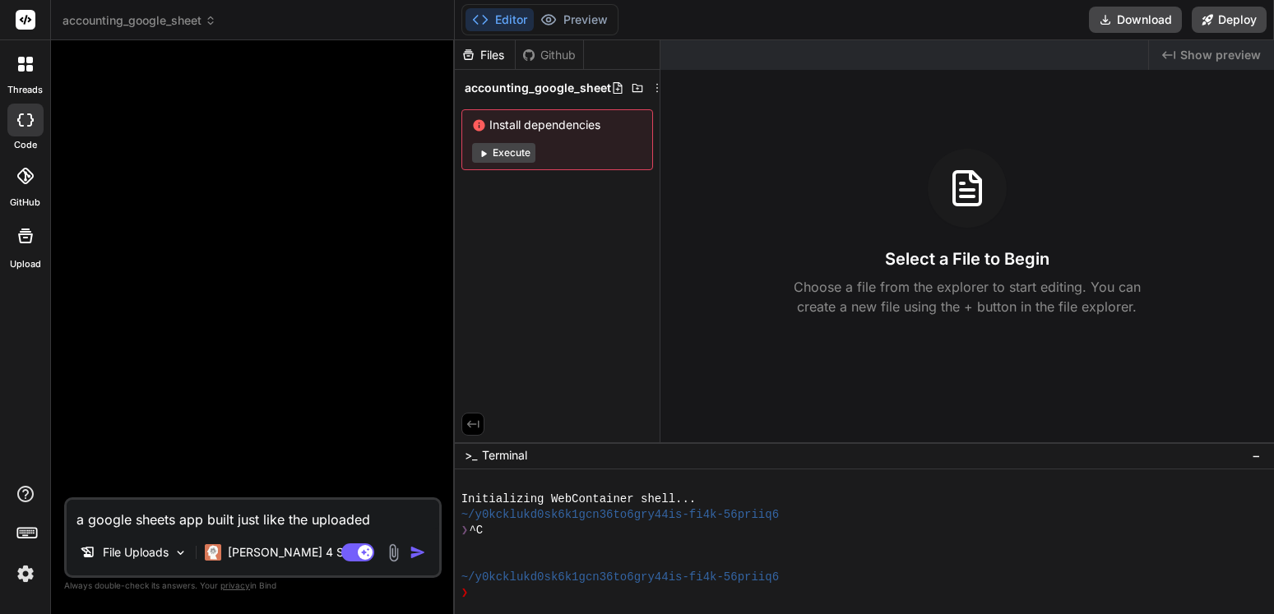
type textarea "a google sheets app built just like the uploaded"
type textarea "x"
type textarea "a google sheets app built just like the uploaded f"
type textarea "x"
type textarea "a google sheets app built just like the uploaded fi"
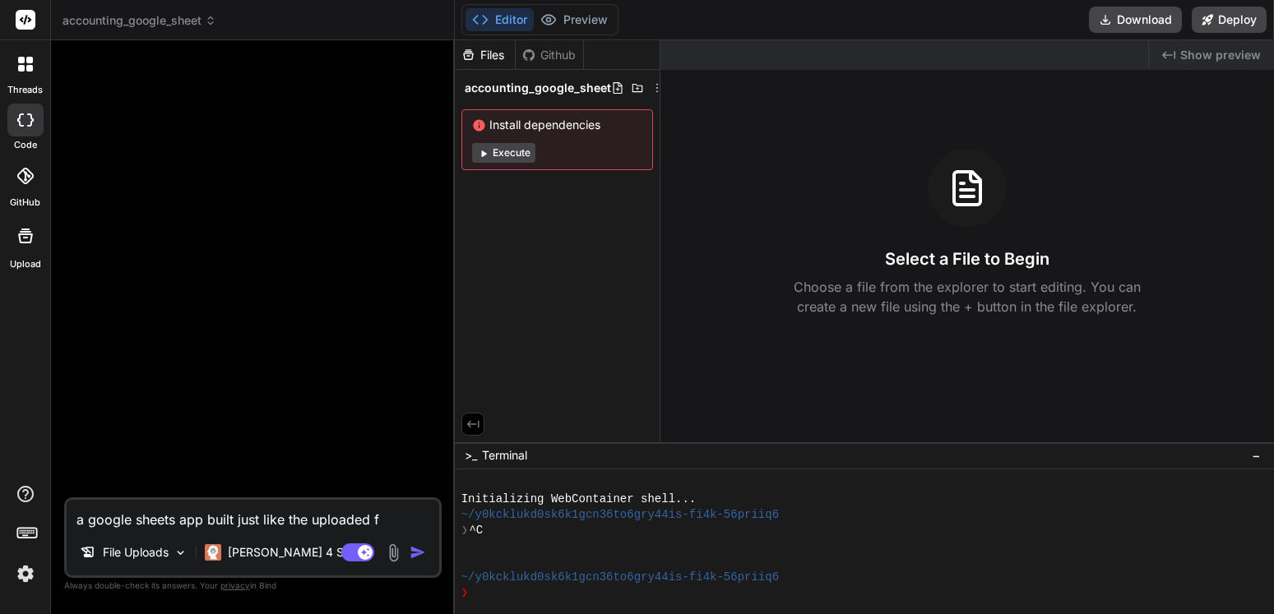
type textarea "x"
type textarea "a google sheets app built just like the uploaded fil"
type textarea "x"
type textarea "a google sheets app built just like the uploaded file"
type textarea "x"
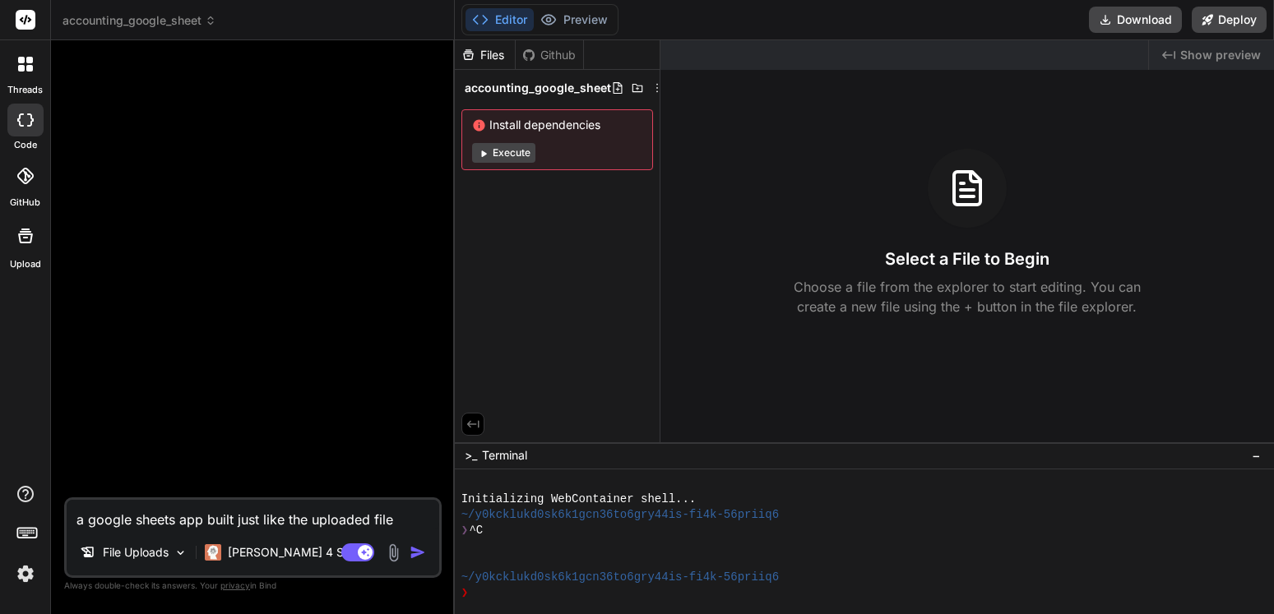
type textarea "a google sheets app built just like the uploaded files"
type textarea "x"
type textarea "a google sheets app built just like the uploaded files"
type textarea "x"
type textarea "a google sheets app built just like the uploaded files t"
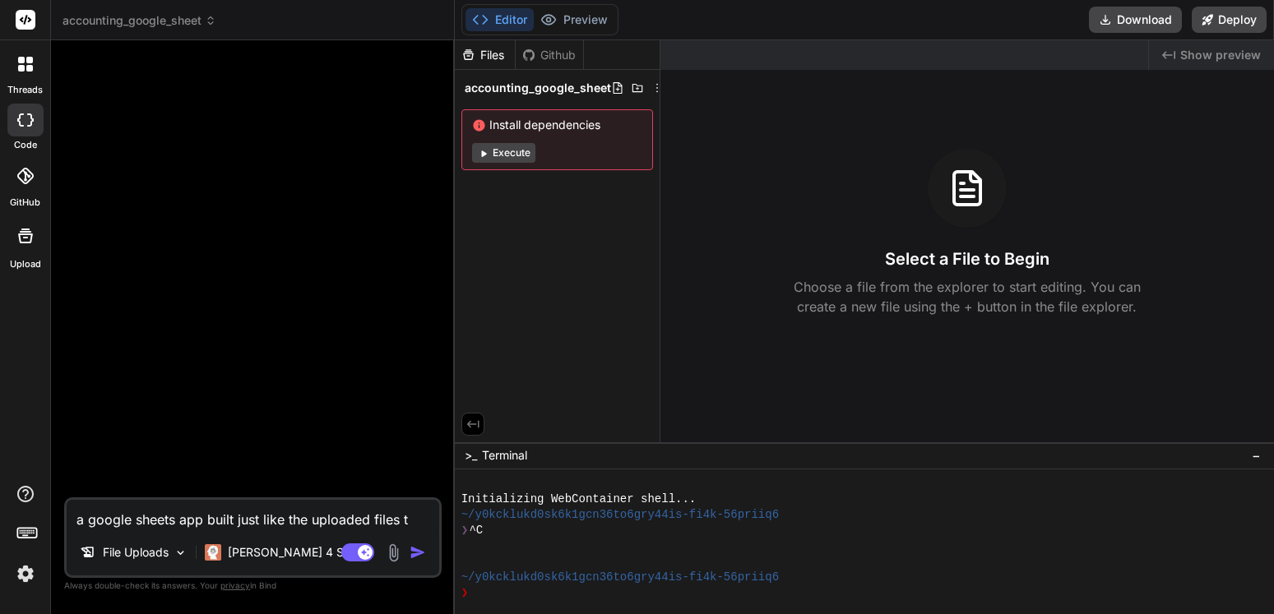
type textarea "x"
type textarea "a google sheets app built just like the uploaded files th"
type textarea "x"
type textarea "a google sheets app built just like the uploaded files tha"
type textarea "x"
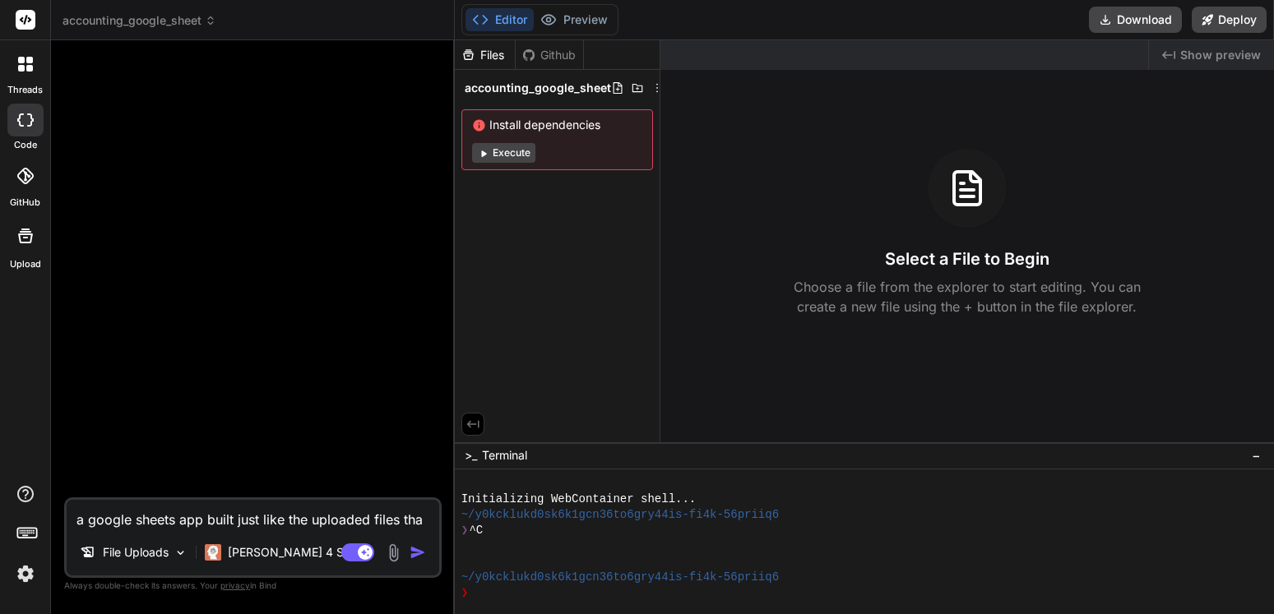
type textarea "a google sheets app built just like the uploaded files that"
type textarea "x"
type textarea "a google sheets app built just like the uploaded files that"
type textarea "x"
paste textarea "create me the 3 standard account docs as 3 different sheets and standard T prin…"
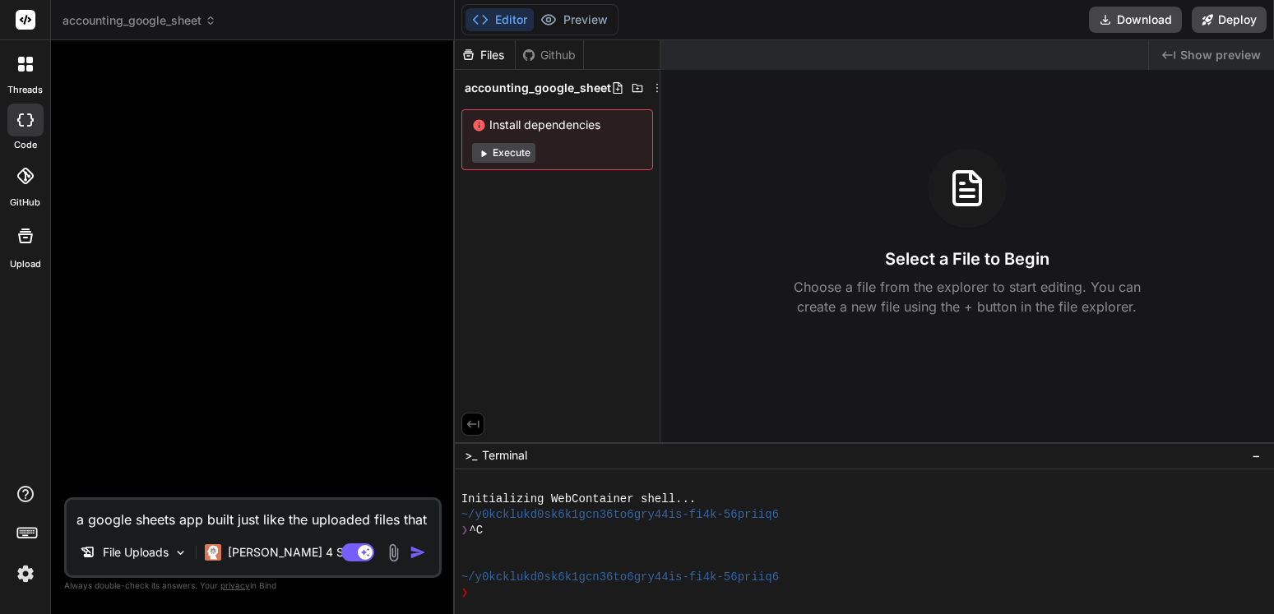
type textarea "a google sheets app built just like the uploaded files that create me the 3 sta…"
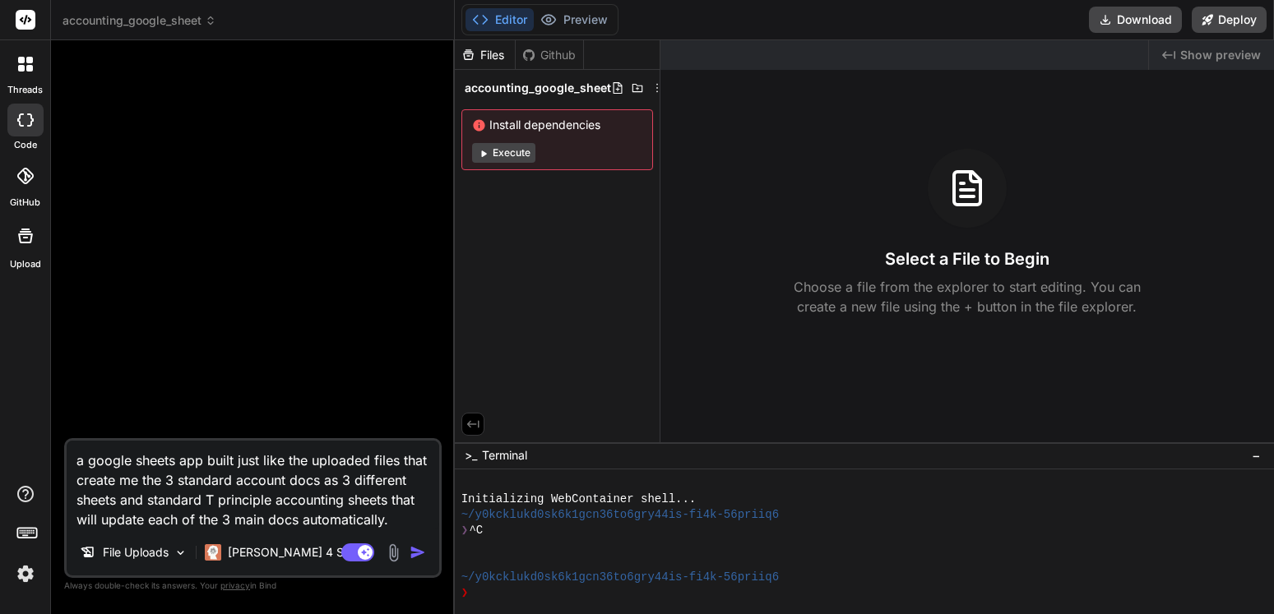
type textarea "x"
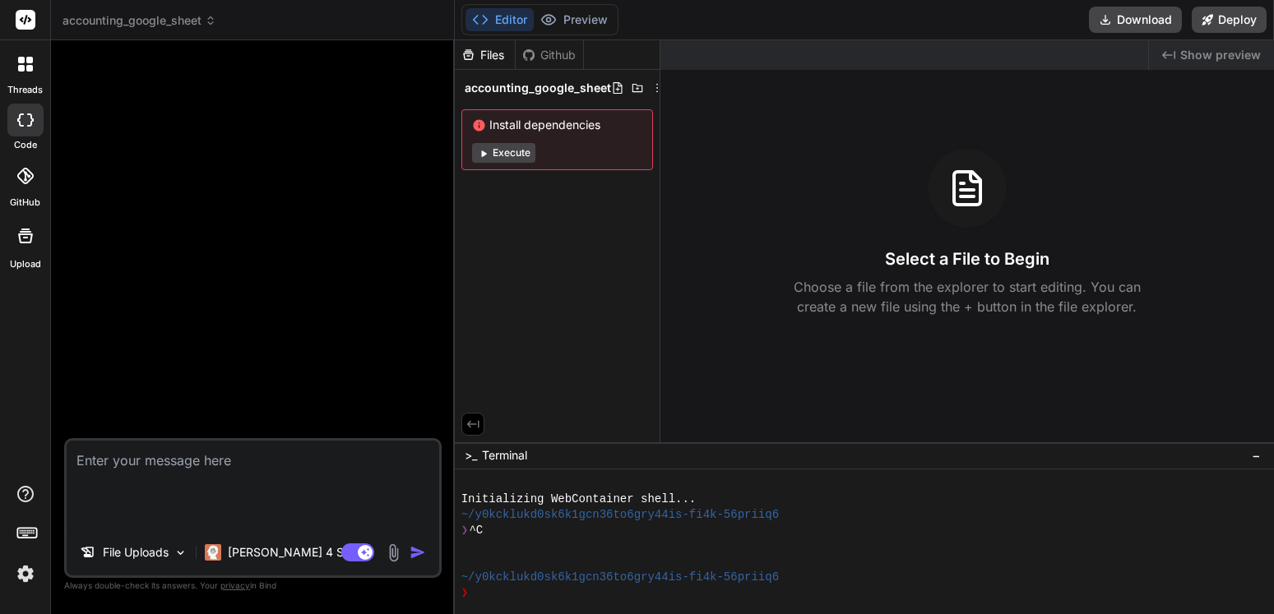
scroll to position [0, 0]
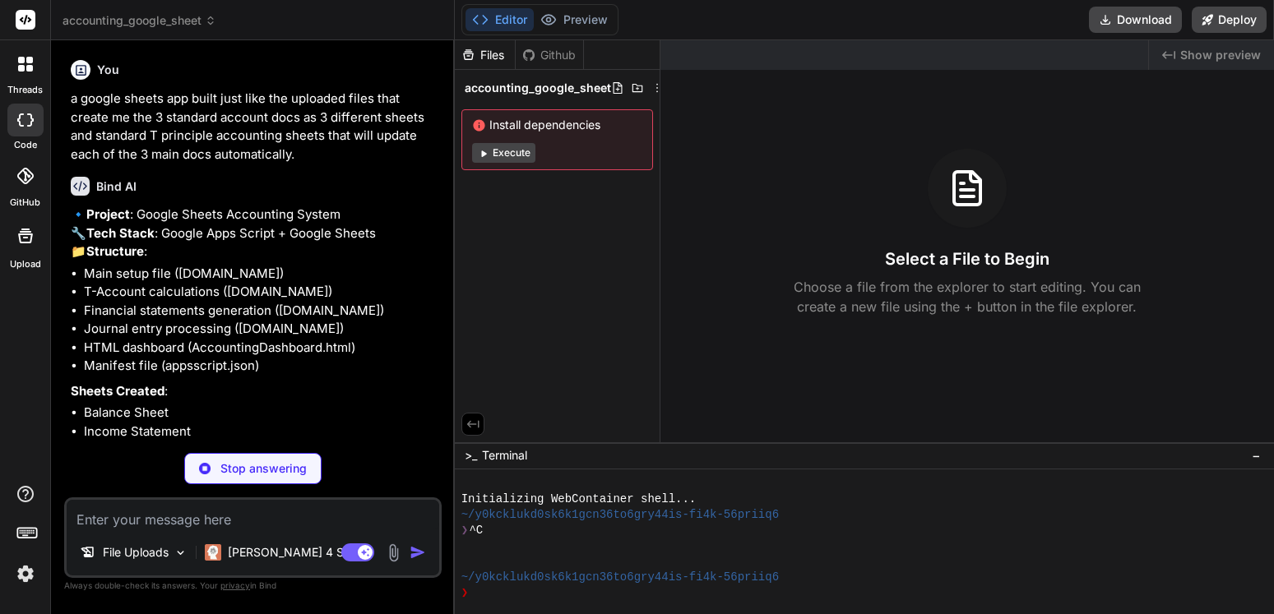
type textarea "x"
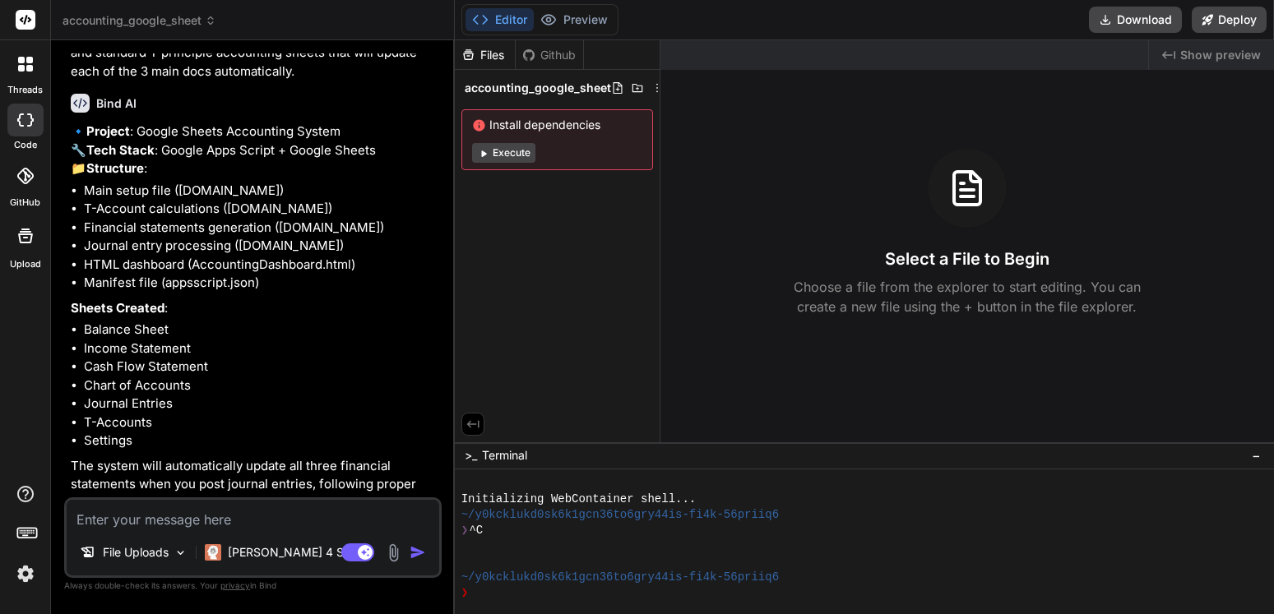
scroll to position [182, 0]
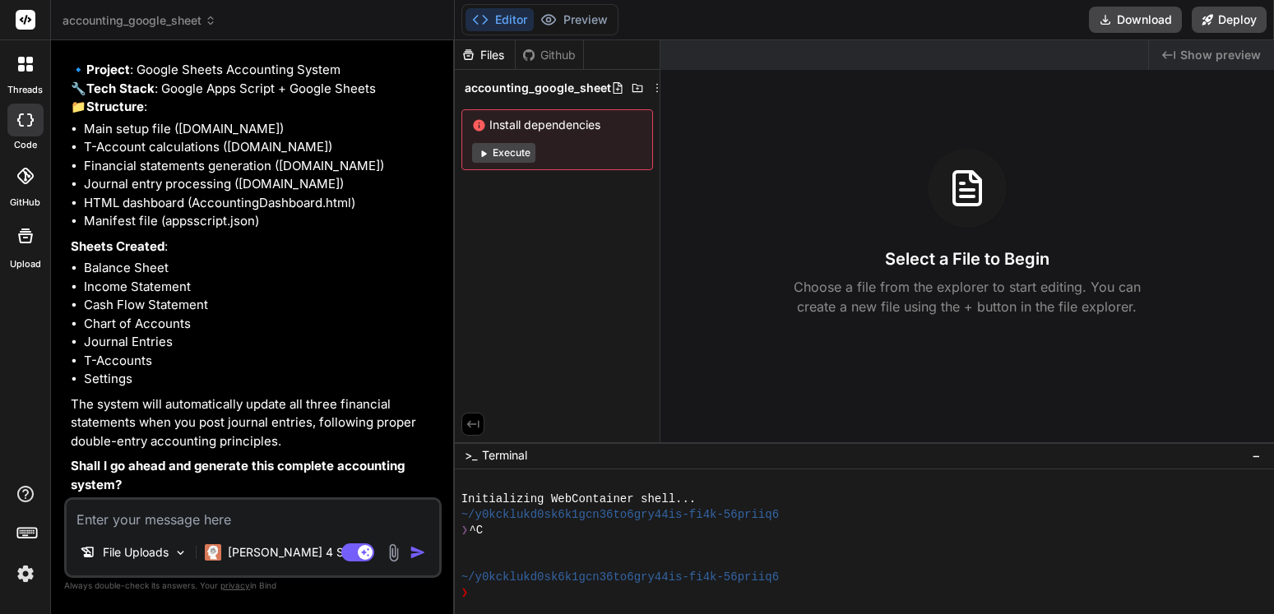
click at [192, 526] on textarea at bounding box center [253, 515] width 372 height 30
type textarea "y"
type textarea "x"
type textarea "ye"
type textarea "x"
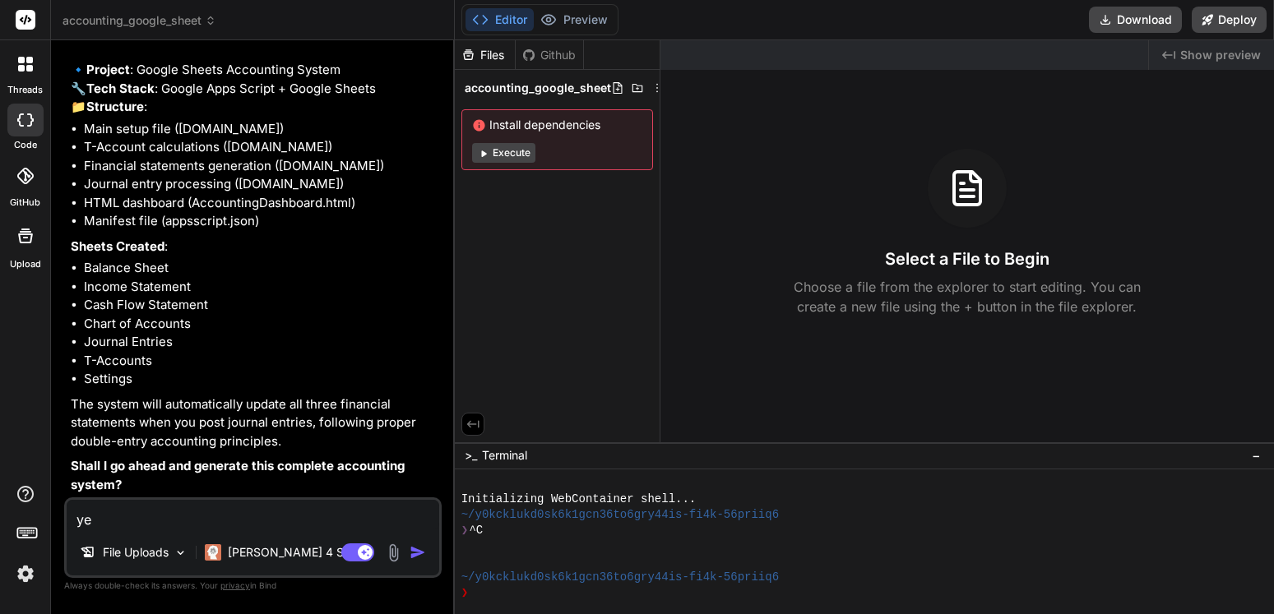
type textarea "yes"
type textarea "x"
type textarea "yes"
type textarea "x"
type textarea "yes p"
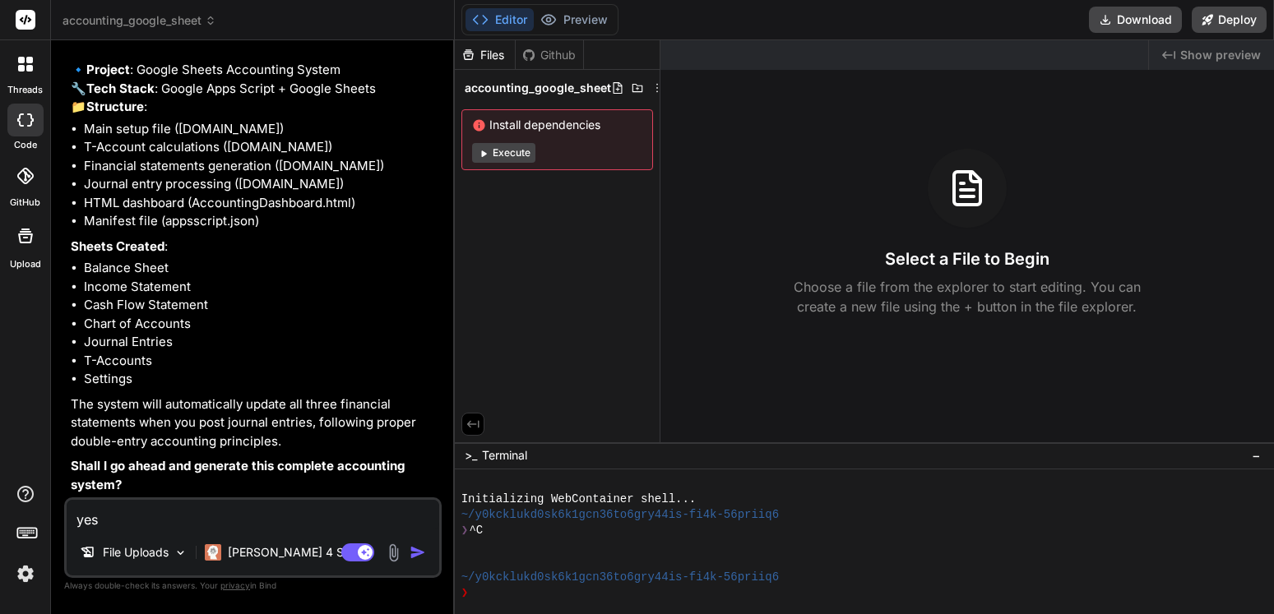
type textarea "x"
type textarea "yes pl"
type textarea "x"
type textarea "yes ple"
type textarea "x"
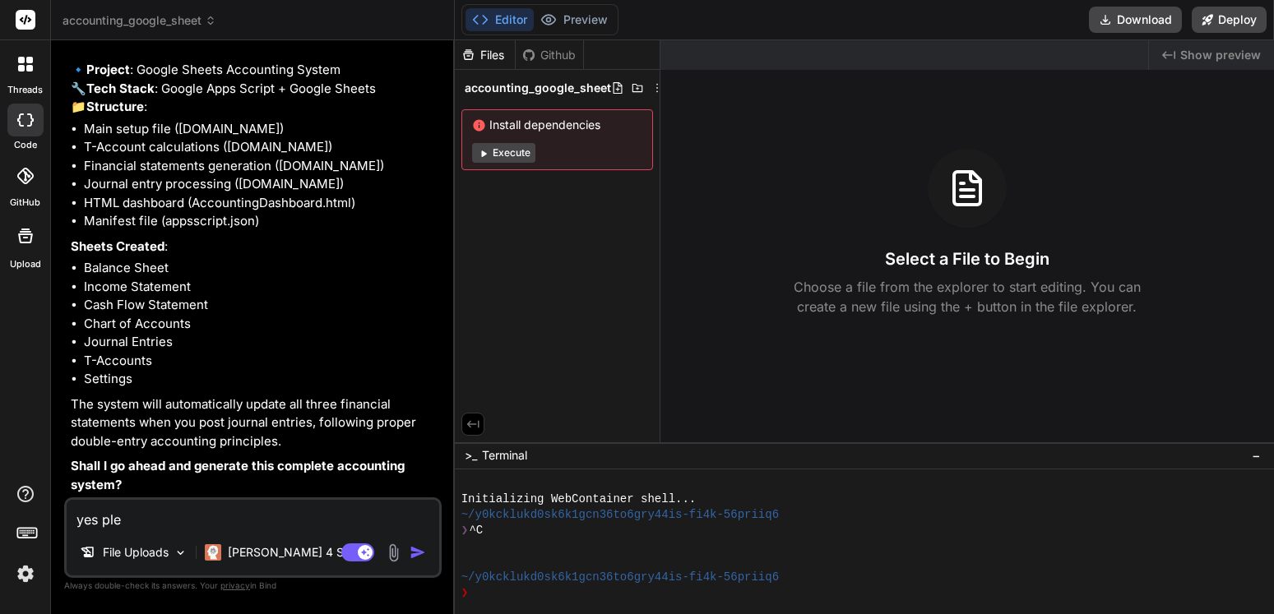
type textarea "yes plea"
type textarea "x"
type textarea "yes pleas"
type textarea "x"
type textarea "yes please"
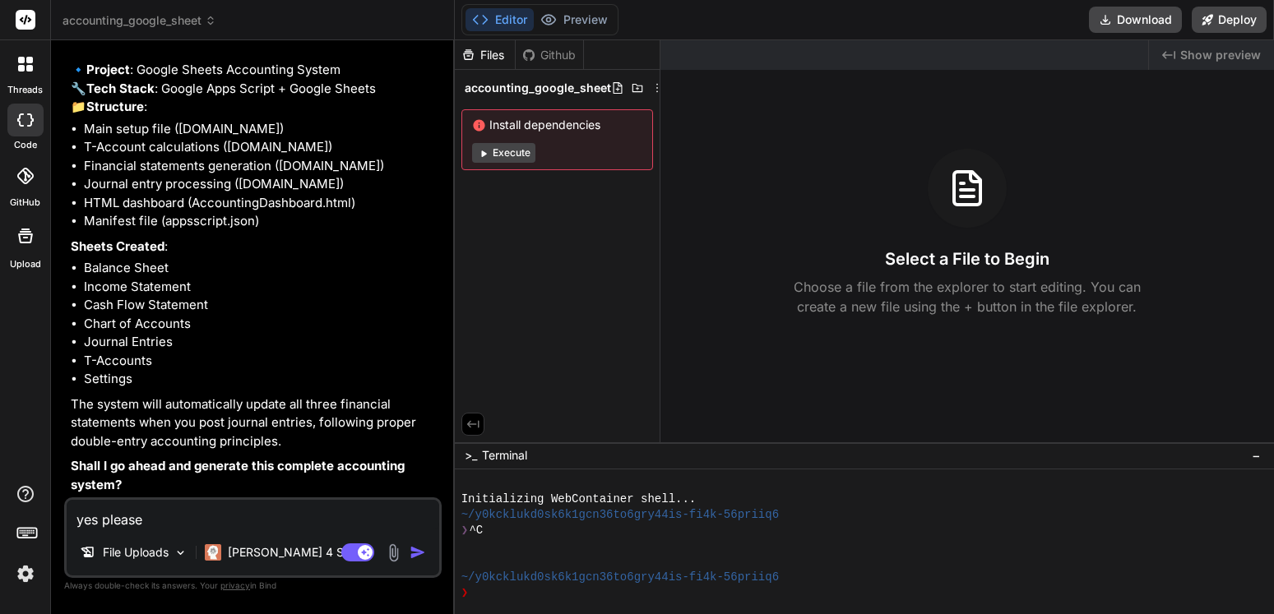
type textarea "x"
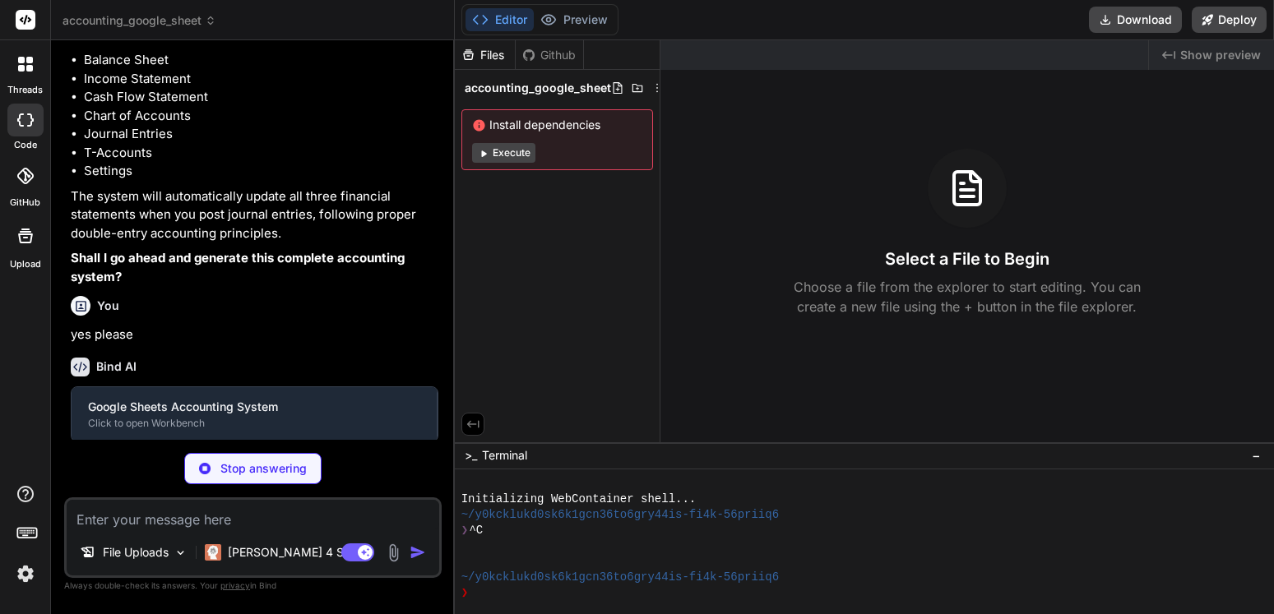
scroll to position [336, 0]
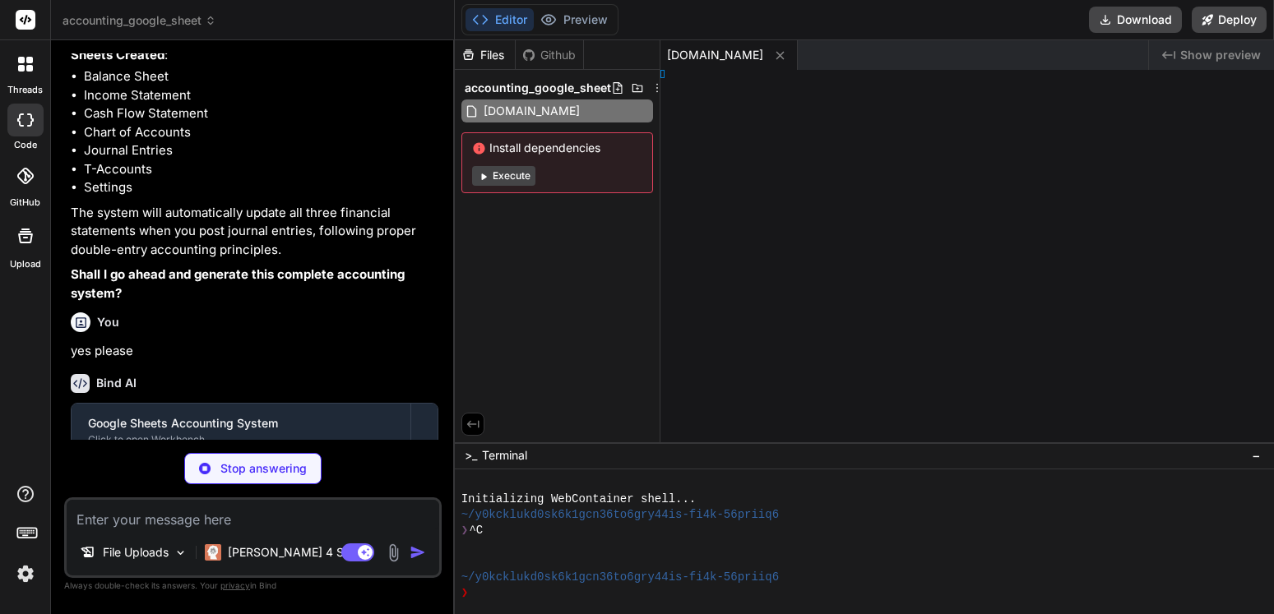
type textarea "x"
type textarea "t.code); }"
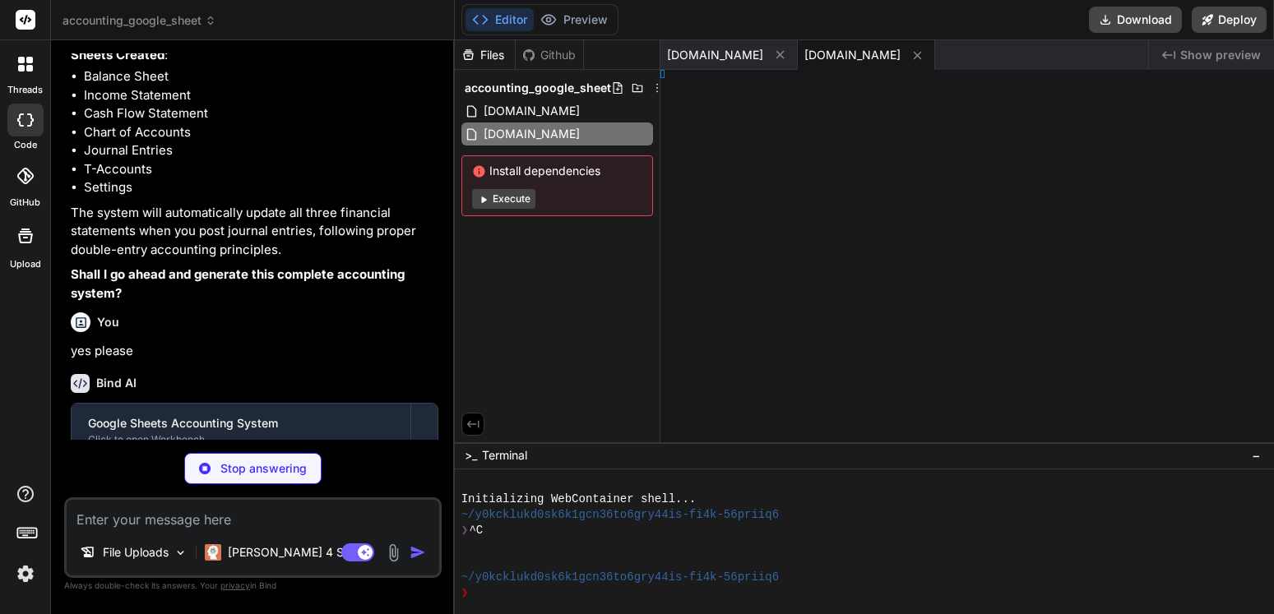
type textarea "x"
type textarea "1); }"
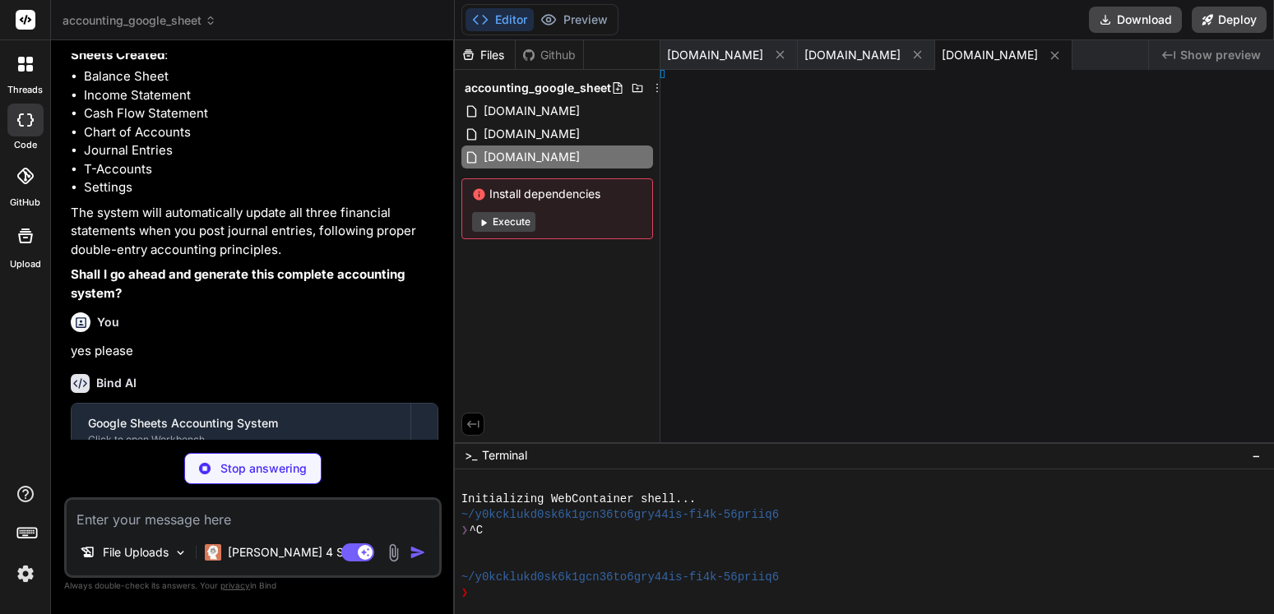
type textarea "x"
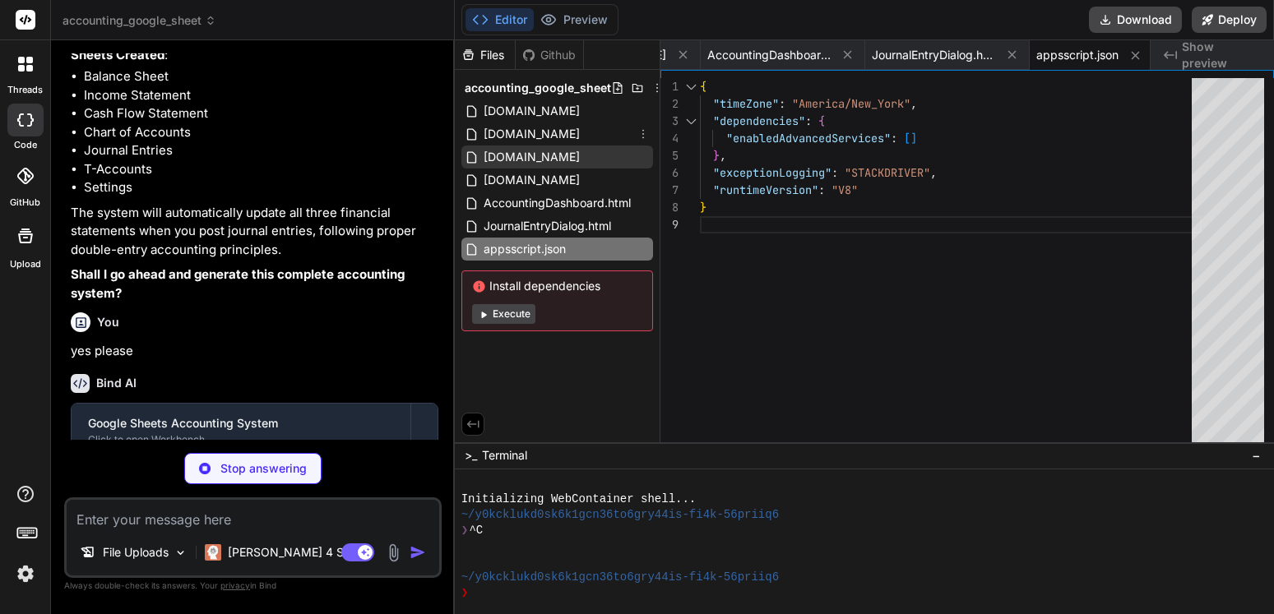
scroll to position [0, 509]
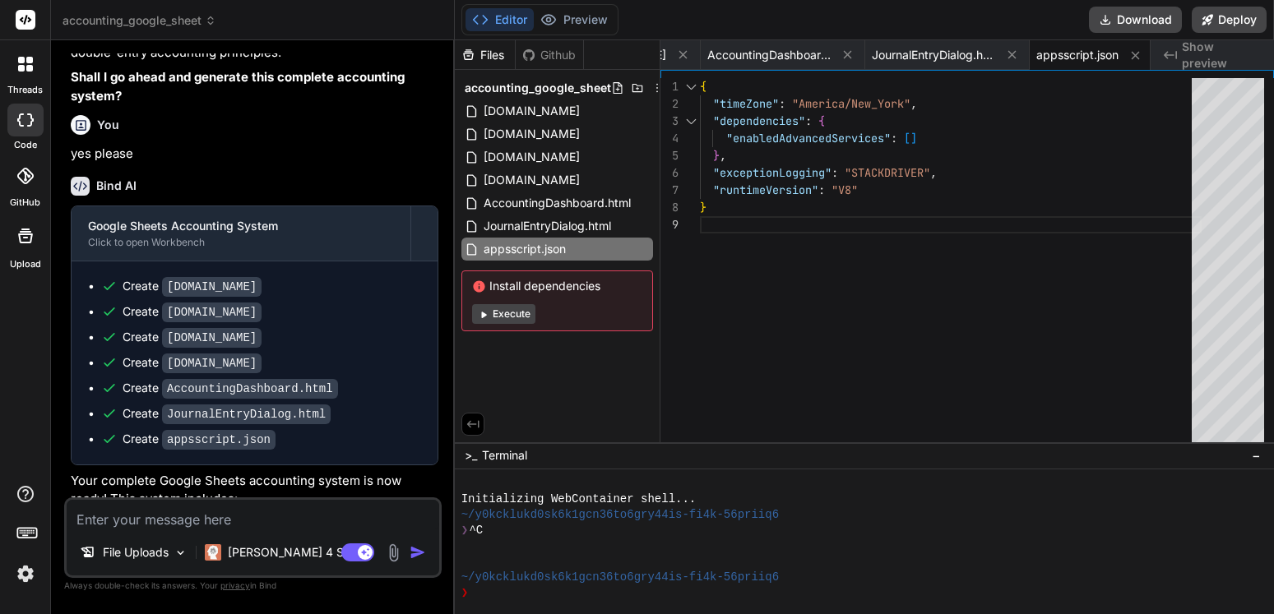
type textarea "x"
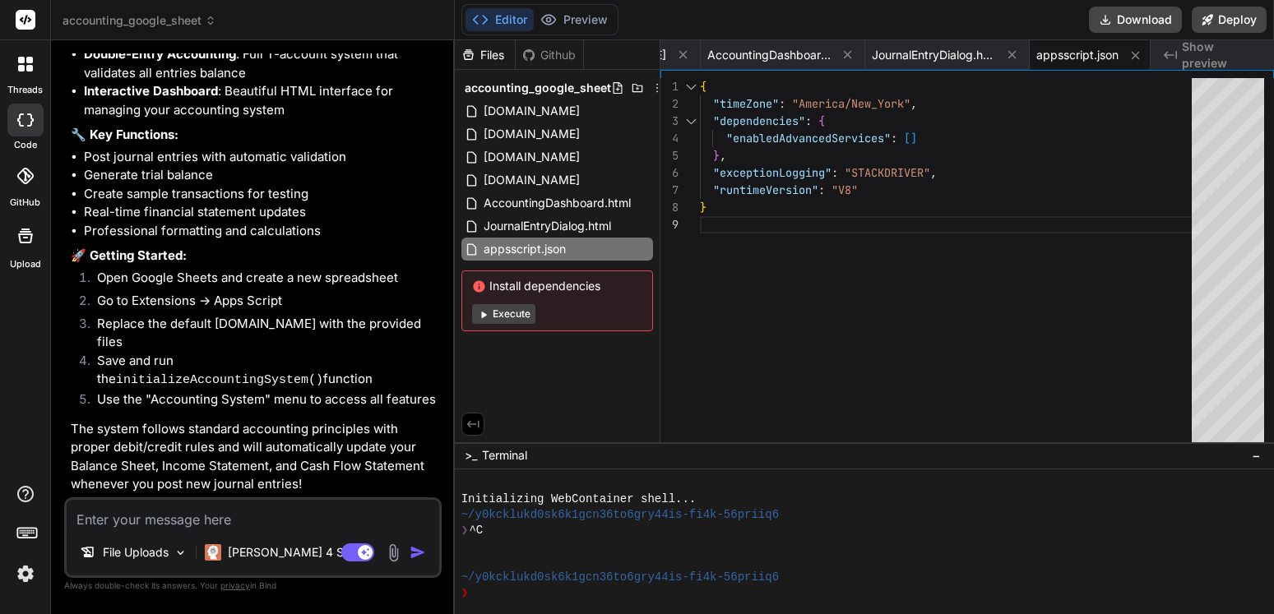
type textarea "b"
type textarea "x"
type textarea "ba"
type textarea "x"
type textarea "bat"
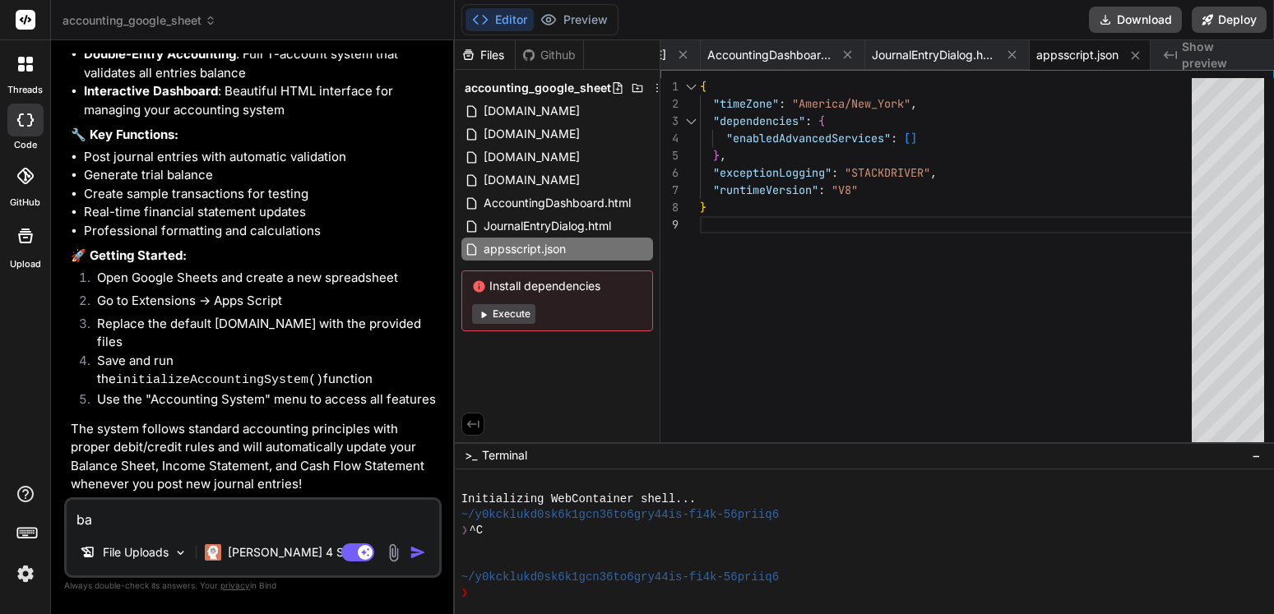
type textarea "x"
type textarea "batc"
type textarea "x"
type textarea "batch"
type textarea "x"
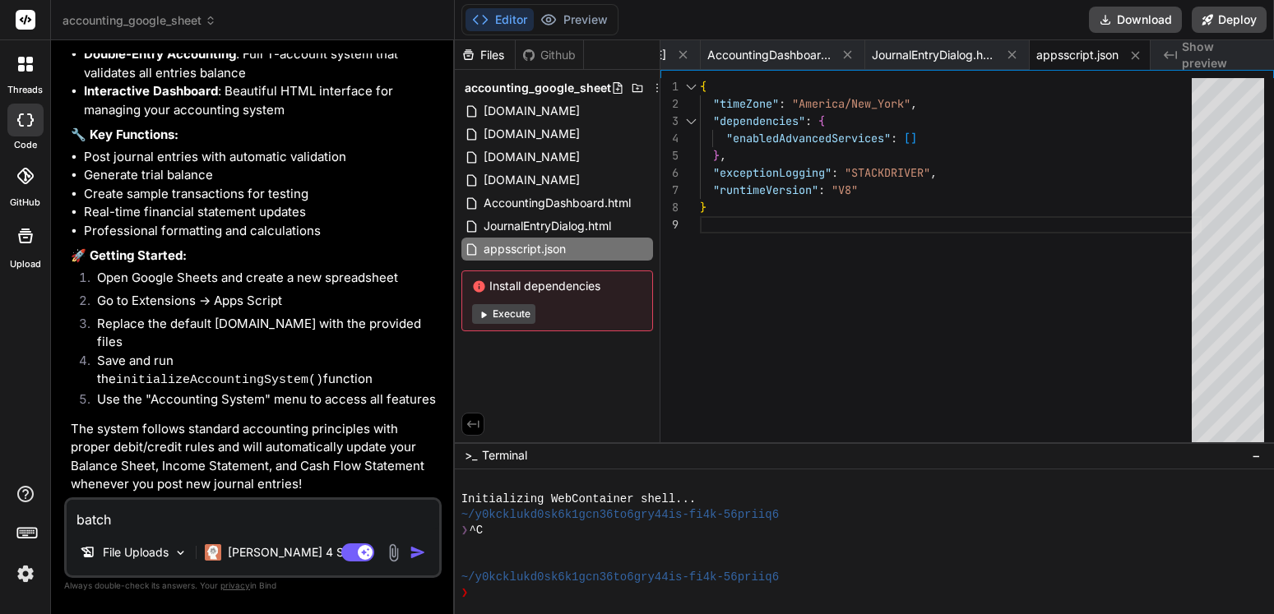
type textarea "batch"
type textarea "x"
type textarea "batch p"
type textarea "x"
type textarea "batch pr"
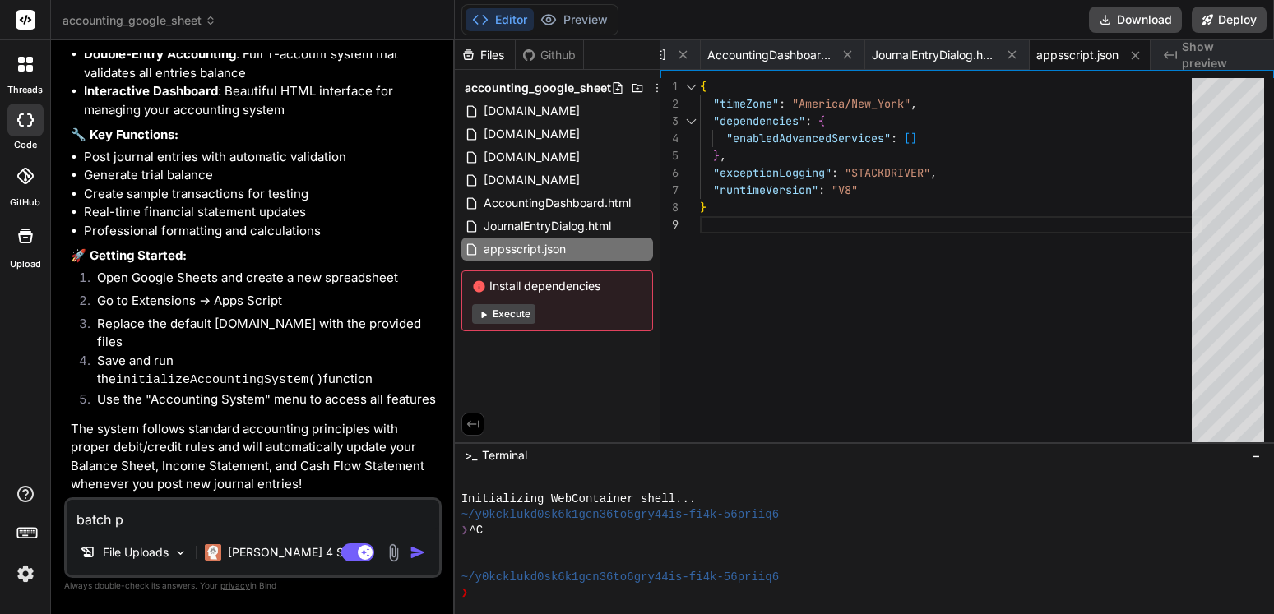
type textarea "x"
type textarea "batch pro"
type textarea "x"
type textarea "batch proc"
type textarea "x"
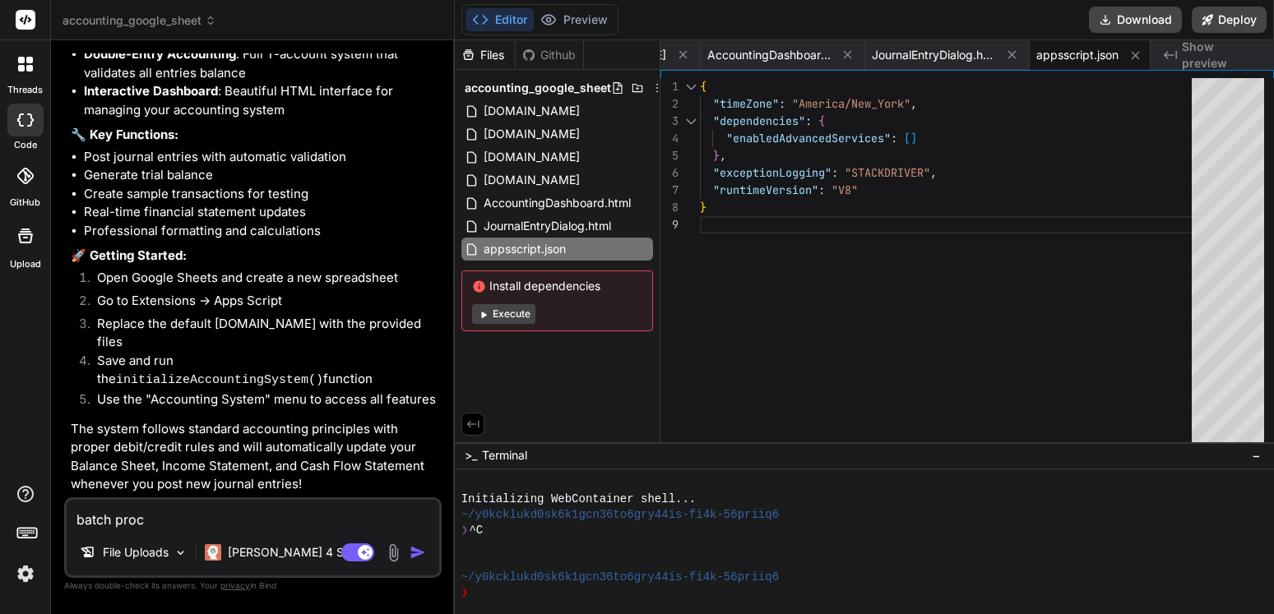
type textarea "batch proce"
type textarea "x"
type textarea "batch proces"
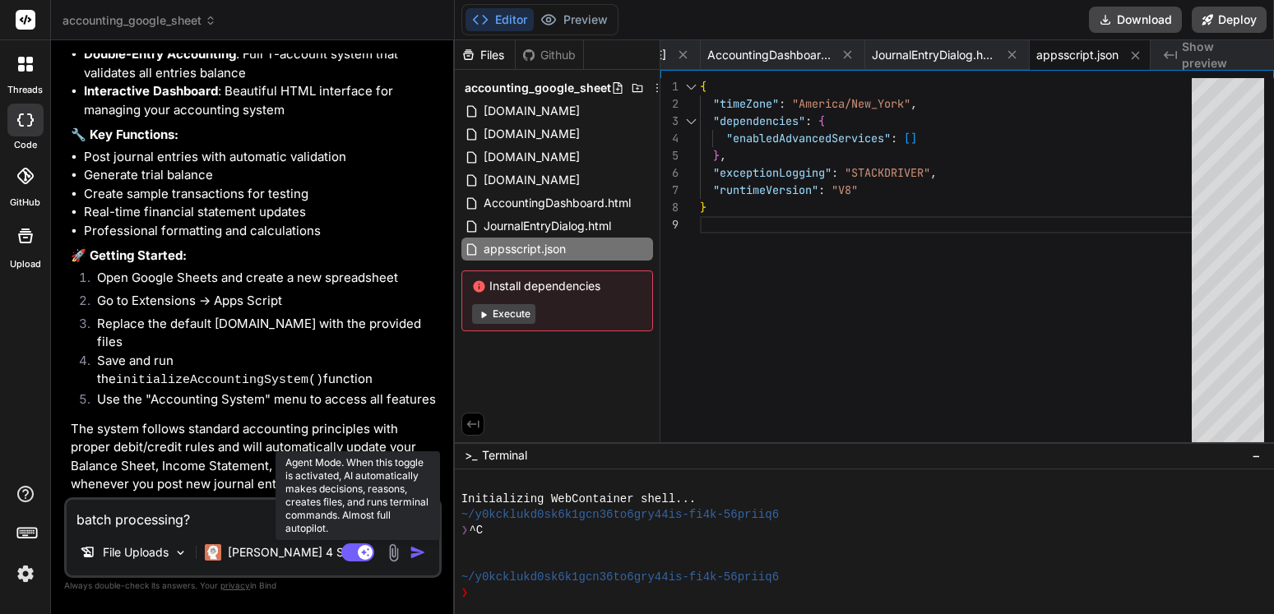
click at [349, 556] on rect at bounding box center [357, 553] width 33 height 18
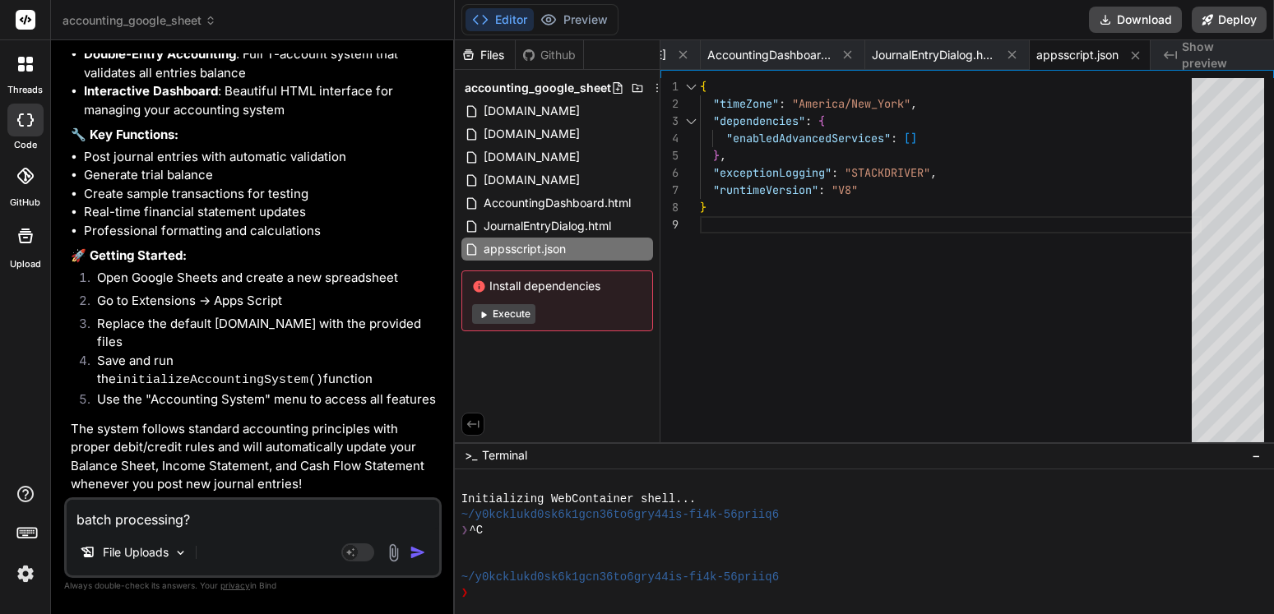
click at [413, 552] on img "button" at bounding box center [417, 552] width 16 height 16
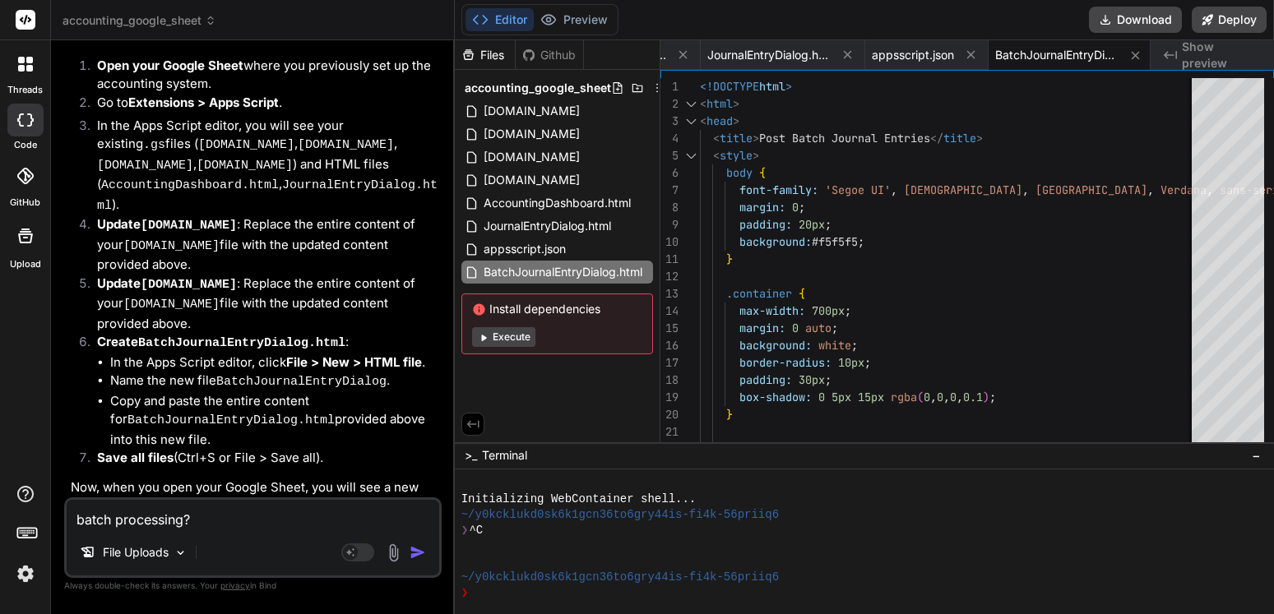
scroll to position [2412, 0]
